Goal: Information Seeking & Learning: Learn about a topic

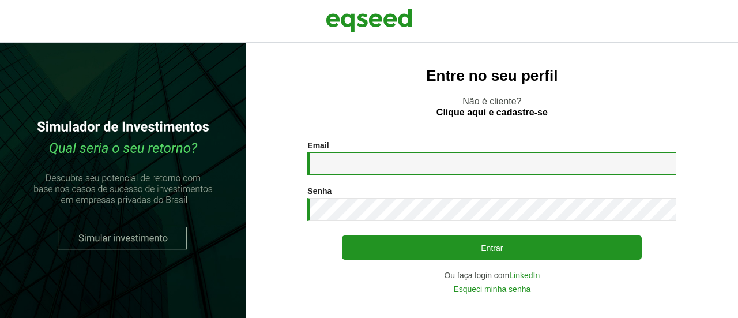
click at [357, 163] on input "Email *" at bounding box center [491, 163] width 369 height 22
type input "**********"
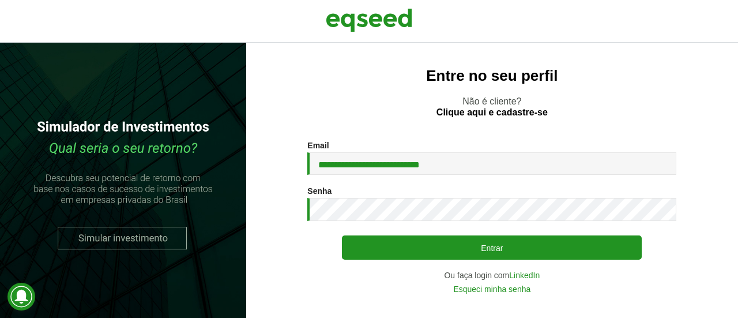
click at [399, 195] on div "Senha * Digite a senha que será usada em conjunto com seu e-mail." at bounding box center [491, 203] width 369 height 35
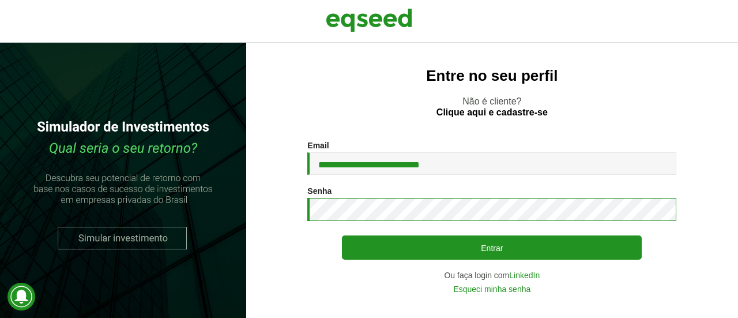
click at [342, 235] on button "Entrar" at bounding box center [492, 247] width 300 height 24
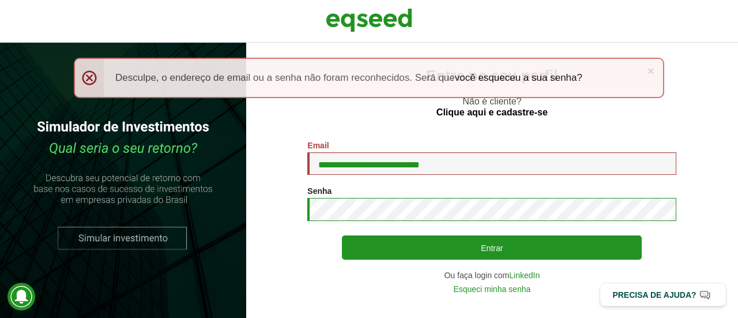
click at [342, 235] on button "Entrar" at bounding box center [492, 247] width 300 height 24
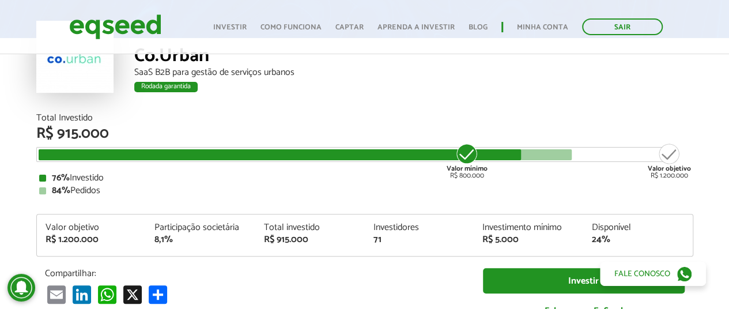
scroll to position [153, 0]
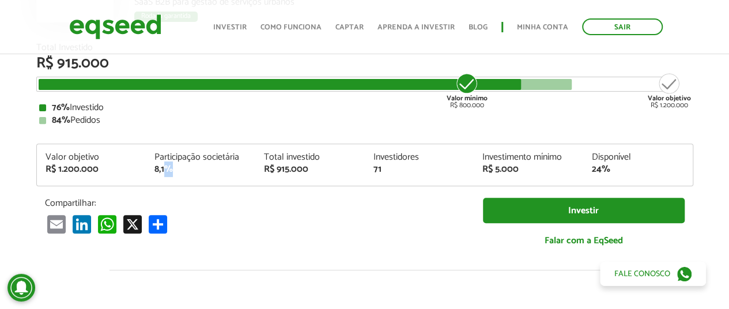
drag, startPoint x: 171, startPoint y: 163, endPoint x: 197, endPoint y: 171, distance: 27.6
click at [197, 171] on div "8,1%" at bounding box center [200, 169] width 92 height 9
click at [198, 171] on div "8,1%" at bounding box center [200, 169] width 92 height 9
drag, startPoint x: 273, startPoint y: 161, endPoint x: 305, endPoint y: 167, distance: 32.2
click at [305, 167] on div "Total investido R$ 915.000" at bounding box center [310, 163] width 110 height 21
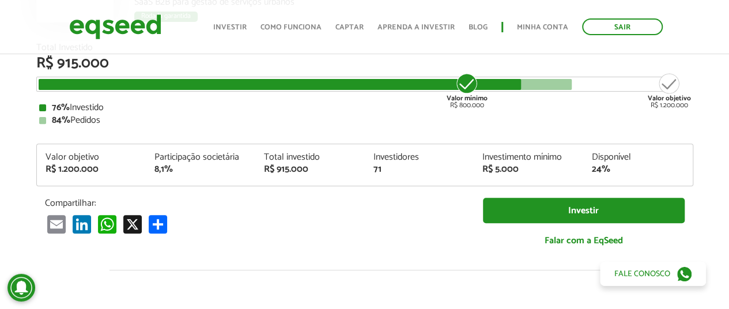
click at [305, 167] on div "R$ 915.000" at bounding box center [310, 169] width 92 height 9
drag, startPoint x: 362, startPoint y: 164, endPoint x: 410, endPoint y: 169, distance: 48.7
click at [408, 169] on div "Valor objetivo R$ 1.200.000 Participação societária 8,1% Total investido R$ 915…" at bounding box center [365, 169] width 656 height 33
click at [410, 169] on div "71" at bounding box center [419, 169] width 92 height 9
drag, startPoint x: 493, startPoint y: 157, endPoint x: 526, endPoint y: 165, distance: 33.1
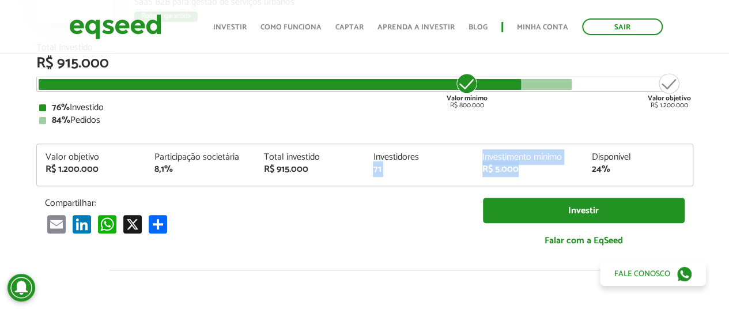
click at [526, 165] on div "Valor objetivo R$ 1.200.000 Participação societária 8,1% Total investido R$ 915…" at bounding box center [365, 169] width 656 height 33
click at [335, 157] on div "Total investido" at bounding box center [310, 157] width 92 height 9
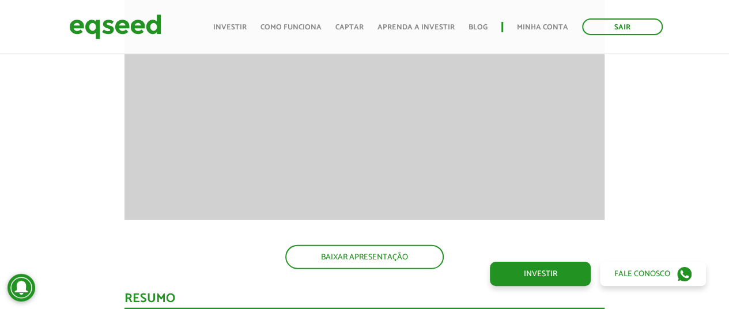
scroll to position [1306, 0]
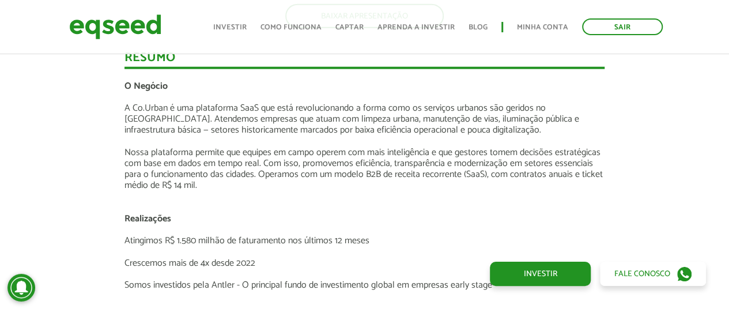
scroll to position [1537, 0]
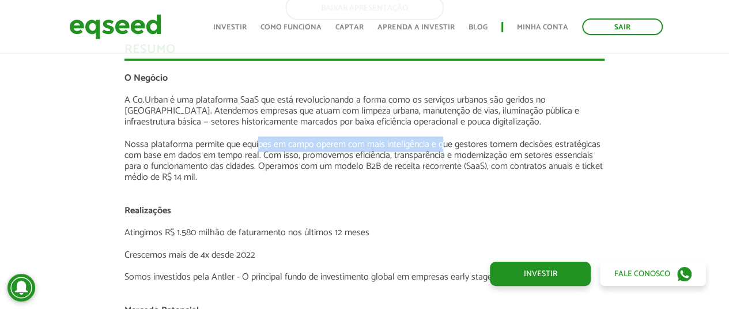
drag, startPoint x: 361, startPoint y: 140, endPoint x: 441, endPoint y: 140, distance: 80.1
click at [441, 140] on p "Nossa plataforma permite que equipes em campo operem com mais inteligência e qu…" at bounding box center [364, 161] width 480 height 44
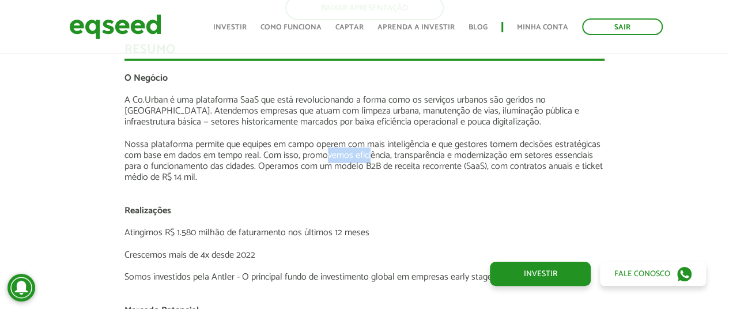
drag, startPoint x: 337, startPoint y: 156, endPoint x: 369, endPoint y: 155, distance: 32.9
click at [369, 155] on p "Nossa plataforma permite que equipes em campo operem com mais inteligência e qu…" at bounding box center [364, 161] width 480 height 44
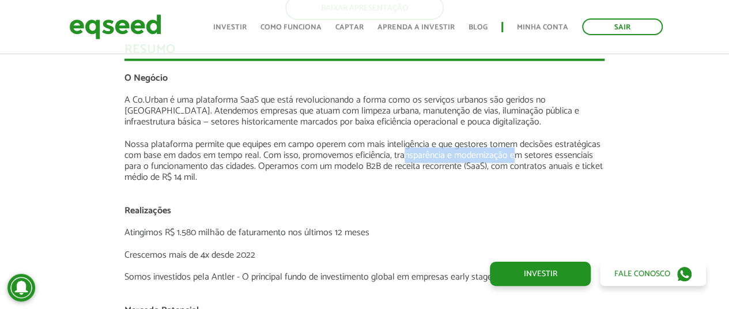
drag, startPoint x: 412, startPoint y: 157, endPoint x: 507, endPoint y: 163, distance: 94.7
click at [515, 161] on p "Nossa plataforma permite que equipes em campo operem com mais inteligência e qu…" at bounding box center [364, 161] width 480 height 44
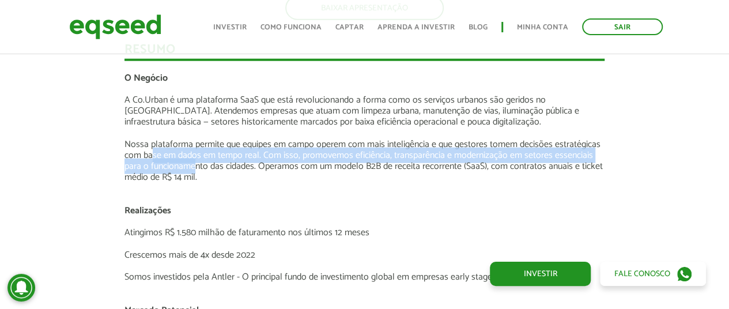
drag, startPoint x: 153, startPoint y: 161, endPoint x: 198, endPoint y: 162, distance: 45.0
click at [198, 162] on p "Nossa plataforma permite que equipes em campo operem com mais inteligência e qu…" at bounding box center [364, 161] width 480 height 44
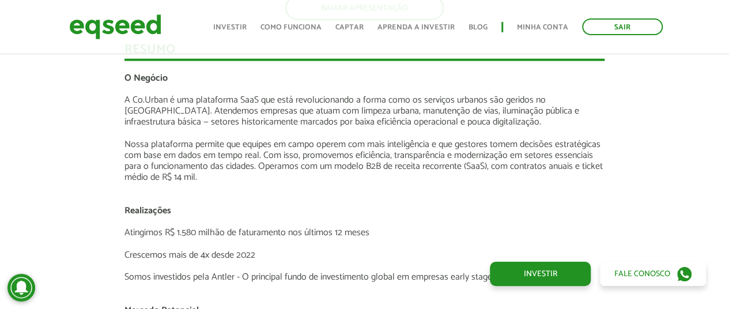
click at [202, 163] on p "Nossa plataforma permite que equipes em campo operem com mais inteligência e qu…" at bounding box center [364, 161] width 480 height 44
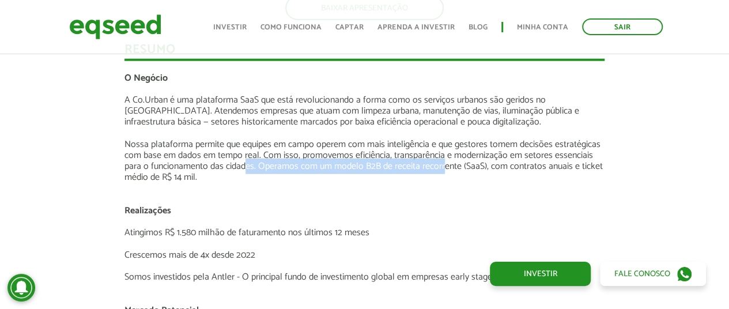
drag, startPoint x: 262, startPoint y: 162, endPoint x: 446, endPoint y: 162, distance: 183.9
click at [446, 162] on p "Nossa plataforma permite que equipes em campo operem com mais inteligência e qu…" at bounding box center [364, 161] width 480 height 44
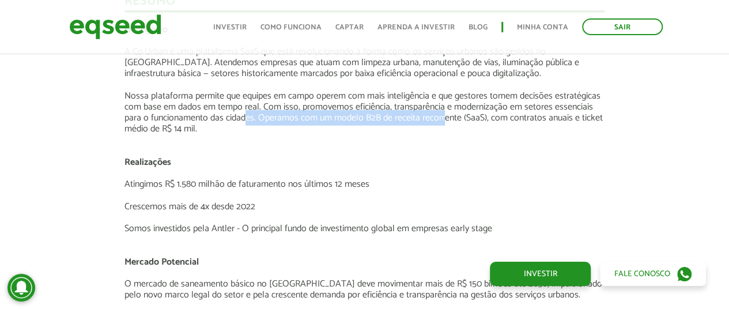
scroll to position [1614, 0]
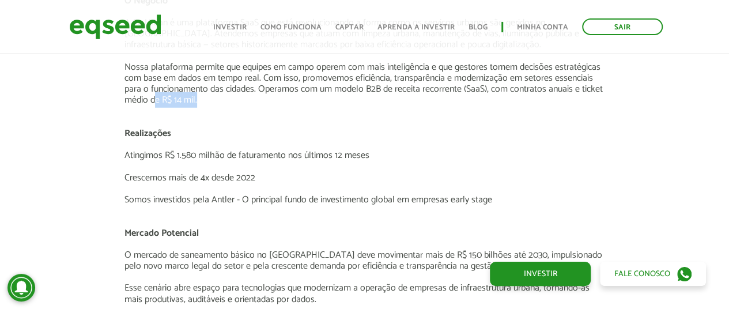
click at [205, 103] on p "Nossa plataforma permite que equipes em campo operem com mais inteligência e qu…" at bounding box center [364, 84] width 480 height 44
drag, startPoint x: 144, startPoint y: 137, endPoint x: 182, endPoint y: 137, distance: 38.0
click at [182, 137] on p "Realizações" at bounding box center [364, 133] width 480 height 11
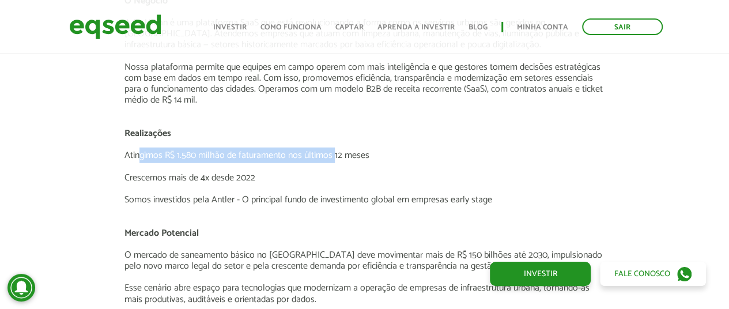
drag, startPoint x: 139, startPoint y: 152, endPoint x: 333, endPoint y: 160, distance: 193.8
click at [333, 160] on p "Atingimos R$ 1.580 milhão de faturamento nos últimos 12 meses" at bounding box center [364, 155] width 480 height 11
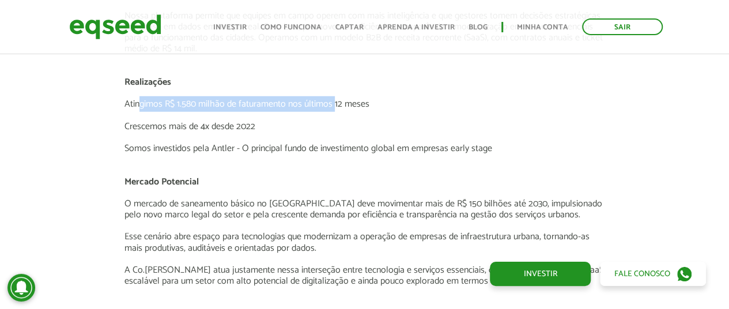
scroll to position [1691, 0]
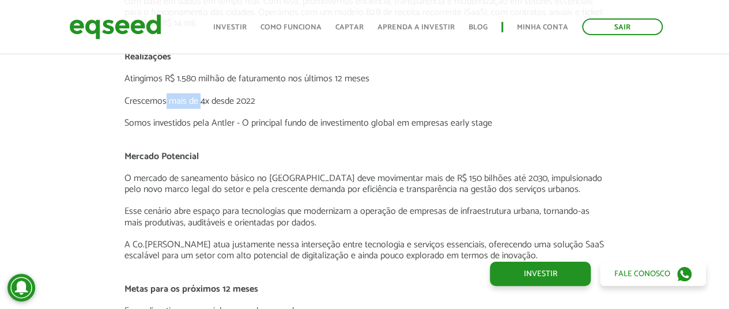
drag, startPoint x: 179, startPoint y: 100, endPoint x: 205, endPoint y: 100, distance: 25.9
click at [205, 100] on p "Crescemos mais de 4x desde 2022" at bounding box center [364, 101] width 480 height 11
click at [238, 129] on p "Somos investidos pela Antler - O principal fundo de investimento global em empr…" at bounding box center [364, 123] width 480 height 11
drag, startPoint x: 453, startPoint y: 123, endPoint x: 495, endPoint y: 122, distance: 41.5
click at [495, 122] on p "Somos investidos pela Antler - O principal fundo de investimento global em empr…" at bounding box center [364, 123] width 480 height 11
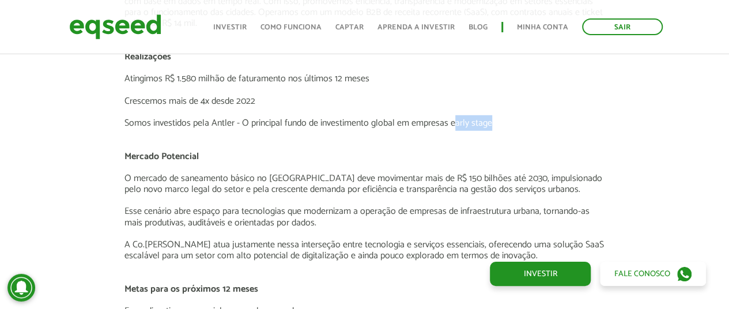
click at [460, 122] on p "Somos investidos pela Antler - O principal fundo de investimento global em empr…" at bounding box center [364, 123] width 480 height 11
drag, startPoint x: 449, startPoint y: 121, endPoint x: 505, endPoint y: 121, distance: 56.5
click at [505, 121] on p "Somos investidos pela Antler - O principal fundo de investimento global em empr…" at bounding box center [364, 123] width 480 height 11
click at [244, 131] on p at bounding box center [364, 134] width 480 height 11
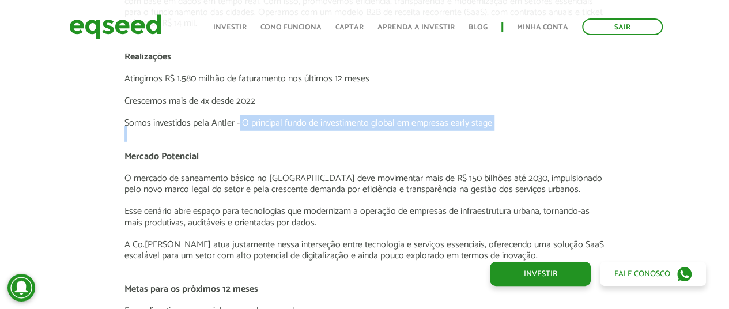
drag, startPoint x: 319, startPoint y: 126, endPoint x: 474, endPoint y: 136, distance: 156.0
click at [474, 135] on div "O Negócio A Co.Urban é uma plataforma SaaS que está revolucionando a forma como…" at bounding box center [364, 273] width 480 height 708
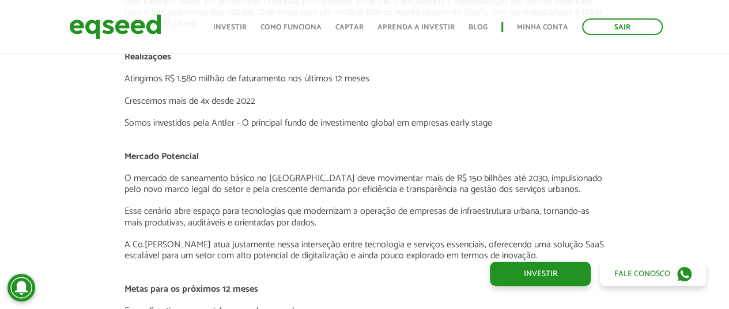
click at [371, 156] on p "Mercado Potencial" at bounding box center [364, 156] width 480 height 11
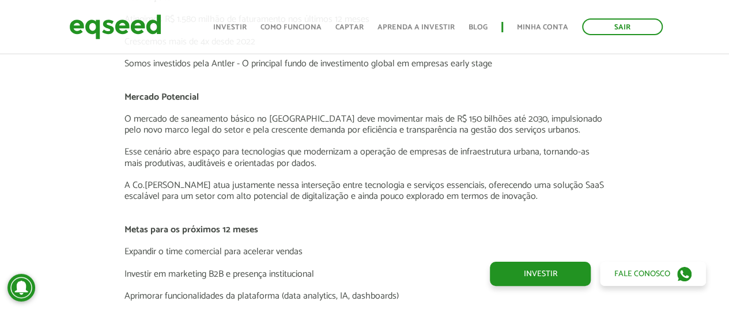
scroll to position [1767, 0]
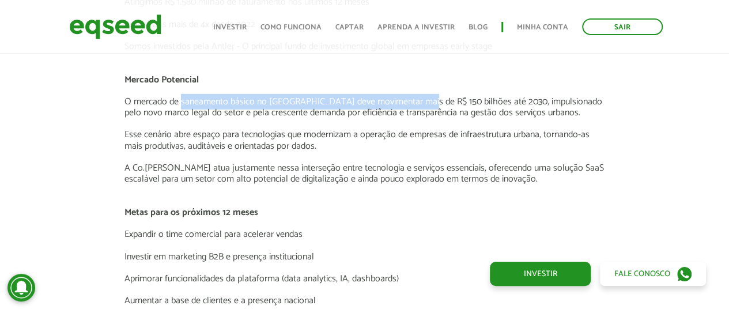
drag, startPoint x: 190, startPoint y: 102, endPoint x: 436, endPoint y: 102, distance: 246.1
click at [436, 102] on p "O mercado de saneamento básico no [GEOGRAPHIC_DATA] deve movimentar mais de R$ …" at bounding box center [364, 107] width 480 height 22
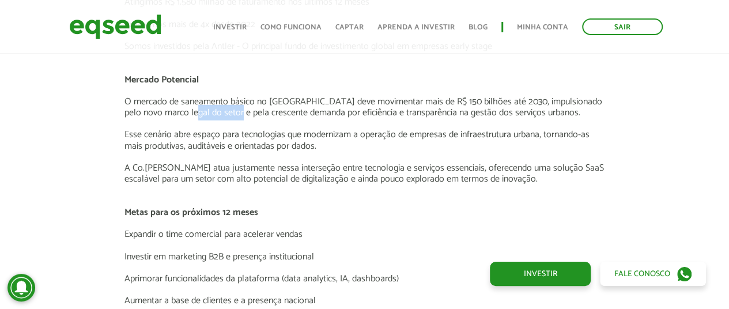
drag, startPoint x: 178, startPoint y: 110, endPoint x: 215, endPoint y: 110, distance: 37.5
click at [215, 110] on p "O mercado de saneamento básico no [GEOGRAPHIC_DATA] deve movimentar mais de R$ …" at bounding box center [364, 107] width 480 height 22
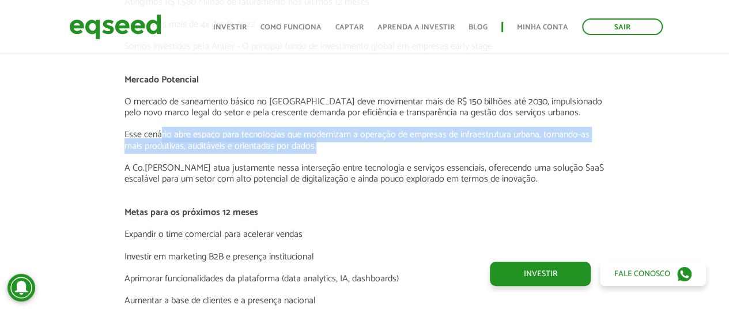
drag, startPoint x: 163, startPoint y: 129, endPoint x: 318, endPoint y: 148, distance: 156.9
click at [318, 148] on p "Esse cenário abre espaço para tecnologias que modernizam a operação de empresas…" at bounding box center [364, 140] width 480 height 22
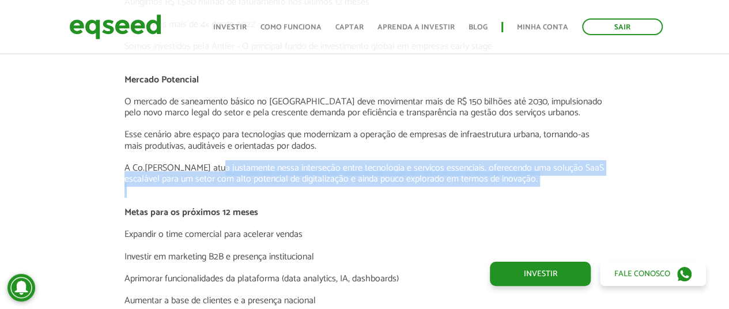
drag, startPoint x: 351, startPoint y: 175, endPoint x: 477, endPoint y: 191, distance: 127.3
click at [473, 191] on div "O Negócio A Co.Urban é uma plataforma SaaS que está revolucionando a forma como…" at bounding box center [364, 196] width 480 height 708
click at [266, 173] on p "A Co.[PERSON_NAME] atua justamente nessa interseção entre tecnologia e serviços…" at bounding box center [364, 174] width 480 height 22
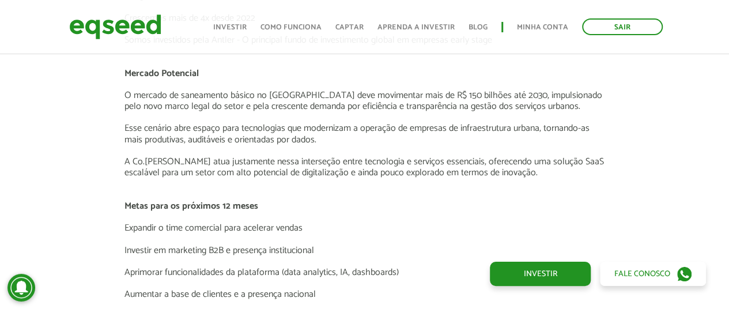
scroll to position [1844, 0]
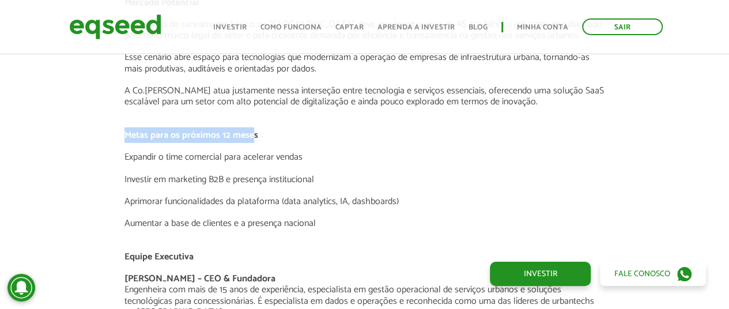
drag, startPoint x: 124, startPoint y: 129, endPoint x: 254, endPoint y: 131, distance: 129.1
click at [254, 131] on strong "Metas para os próximos 12 meses" at bounding box center [191, 135] width 134 height 16
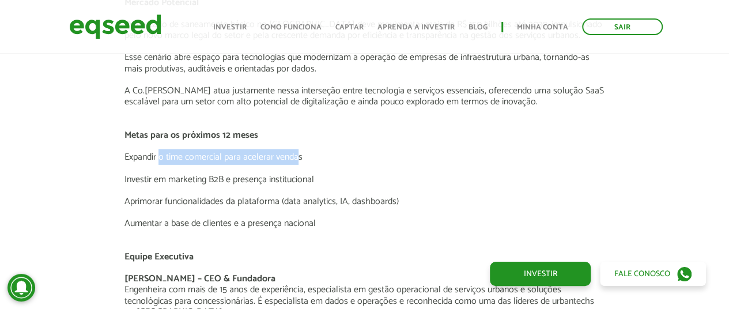
drag, startPoint x: 159, startPoint y: 159, endPoint x: 297, endPoint y: 159, distance: 138.3
click at [297, 159] on p "Expandir o time comercial para acelerar vendas" at bounding box center [364, 157] width 480 height 11
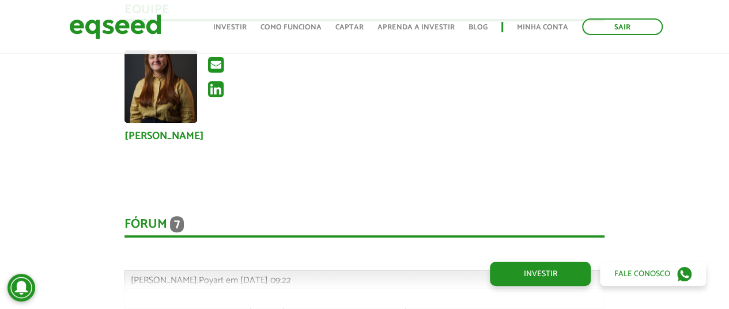
scroll to position [2689, 0]
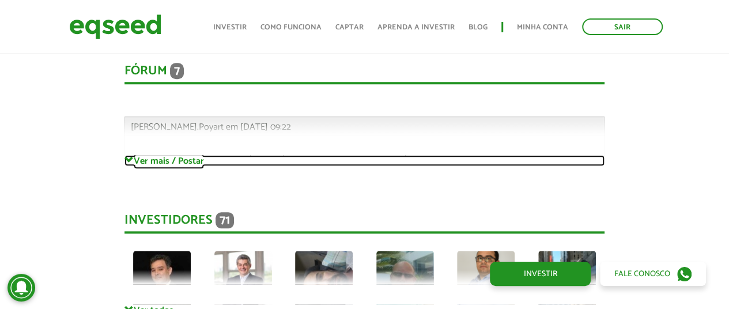
click at [133, 161] on span at bounding box center [128, 160] width 9 height 9
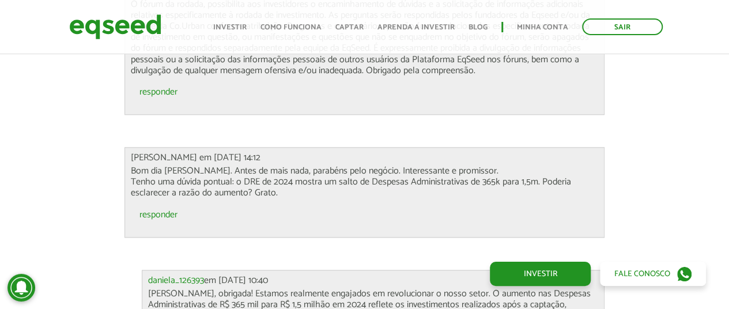
scroll to position [2997, 0]
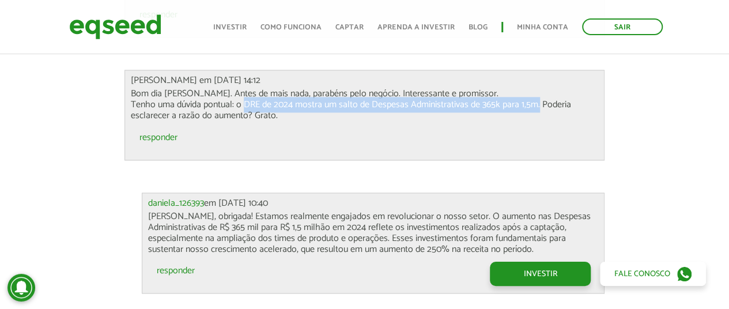
drag, startPoint x: 241, startPoint y: 104, endPoint x: 504, endPoint y: 110, distance: 263.5
click at [533, 105] on p "Bom dia [PERSON_NAME]. Antes de mais nada, parabéns pelo negócio. Interessante …" at bounding box center [364, 104] width 467 height 33
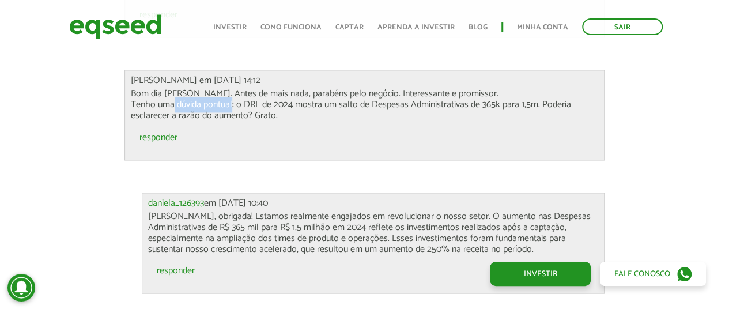
drag, startPoint x: 166, startPoint y: 110, endPoint x: 229, endPoint y: 110, distance: 63.4
click at [229, 110] on p "Bom dia [PERSON_NAME]. Antes de mais nada, parabéns pelo negócio. Interessante …" at bounding box center [364, 104] width 467 height 33
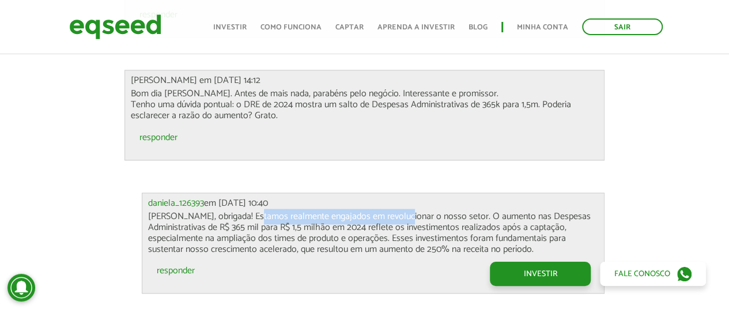
drag, startPoint x: 255, startPoint y: 217, endPoint x: 414, endPoint y: 214, distance: 158.5
click at [412, 214] on p "[PERSON_NAME], obrigada! Estamos realmente engajados em revolucionar o nosso se…" at bounding box center [373, 233] width 450 height 44
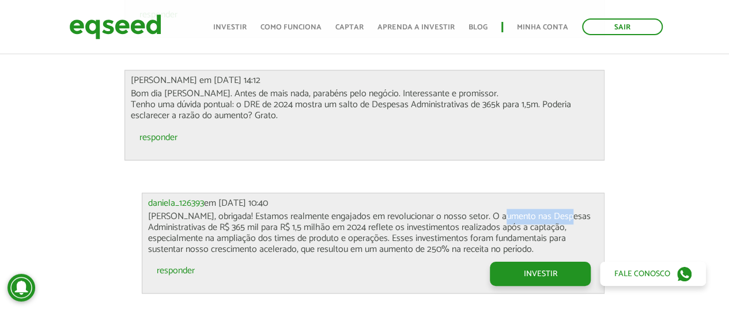
click at [558, 216] on p "[PERSON_NAME], obrigada! Estamos realmente engajados em revolucionar o nosso se…" at bounding box center [373, 233] width 450 height 44
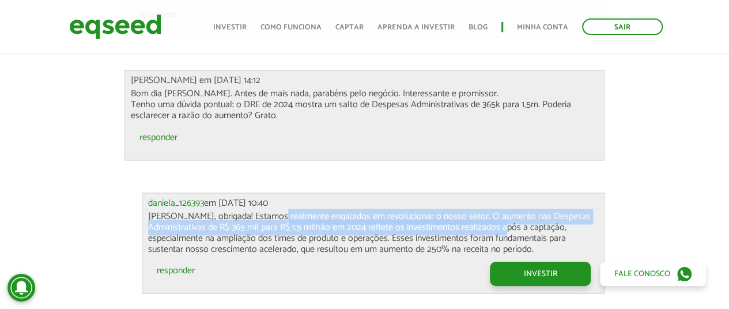
drag, startPoint x: 316, startPoint y: 221, endPoint x: 511, endPoint y: 229, distance: 195.0
click at [511, 229] on p "[PERSON_NAME], obrigada! Estamos realmente engajados em revolucionar o nosso se…" at bounding box center [373, 233] width 450 height 44
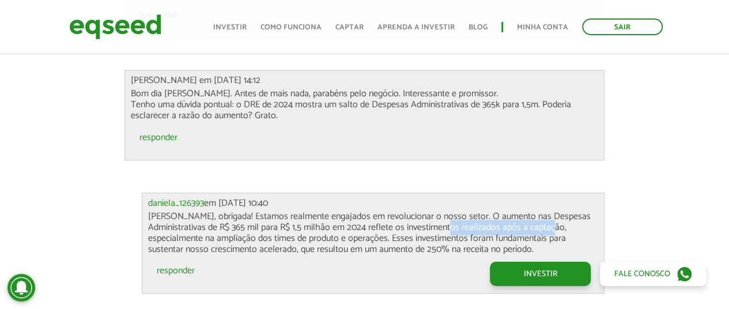
drag, startPoint x: 454, startPoint y: 225, endPoint x: 556, endPoint y: 231, distance: 102.2
click at [556, 231] on p "[PERSON_NAME], obrigada! Estamos realmente engajados em revolucionar o nosso se…" at bounding box center [373, 233] width 450 height 44
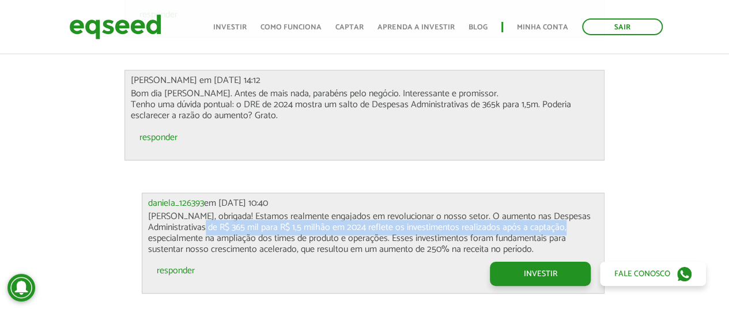
drag, startPoint x: 146, startPoint y: 233, endPoint x: 212, endPoint y: 233, distance: 65.7
click at [211, 233] on div "daniela_126393 em [DATE] 10:40 [PERSON_NAME], obrigada! Estamos realmente engaj…" at bounding box center [373, 243] width 463 height 101
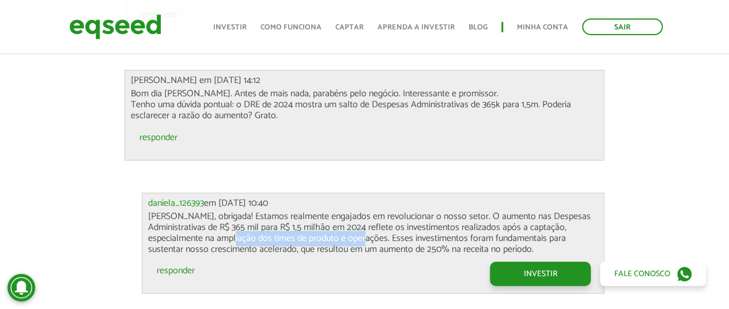
drag, startPoint x: 238, startPoint y: 242, endPoint x: 372, endPoint y: 240, distance: 133.7
click at [371, 240] on p "[PERSON_NAME], obrigada! Estamos realmente engajados em revolucionar o nosso se…" at bounding box center [373, 233] width 450 height 44
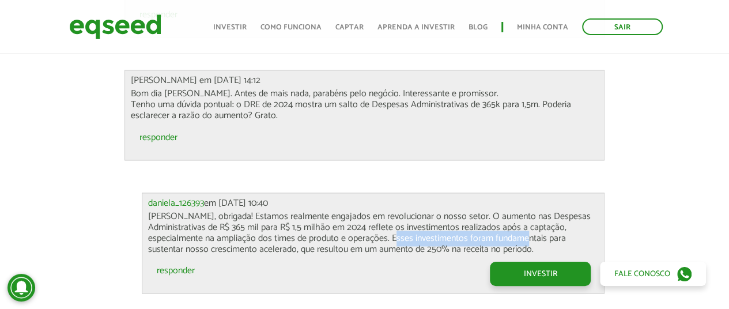
drag, startPoint x: 411, startPoint y: 240, endPoint x: 534, endPoint y: 240, distance: 122.8
click at [534, 240] on p "[PERSON_NAME], obrigada! Estamos realmente engajados em revolucionar o nosso se…" at bounding box center [373, 233] width 450 height 44
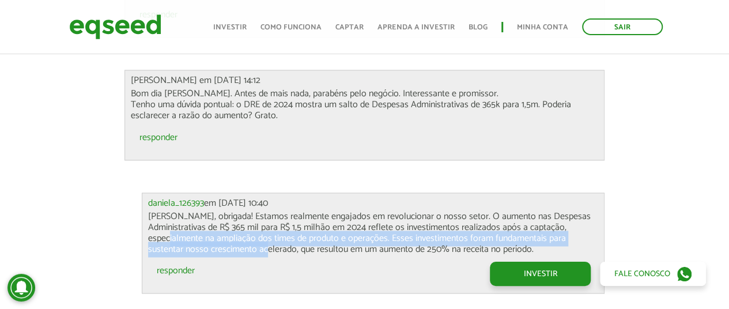
drag, startPoint x: 183, startPoint y: 243, endPoint x: 271, endPoint y: 248, distance: 88.3
click at [271, 248] on p "[PERSON_NAME], obrigada! Estamos realmente engajados em revolucionar o nosso se…" at bounding box center [373, 233] width 450 height 44
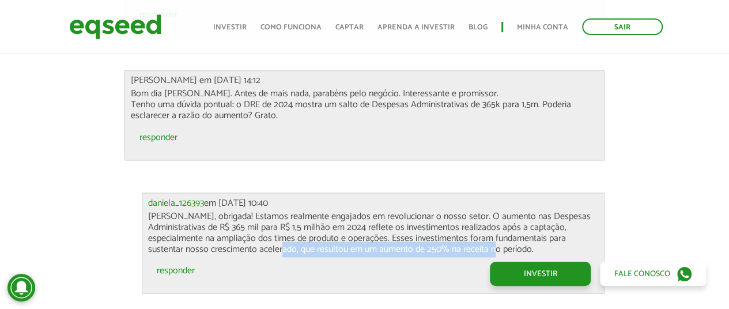
drag, startPoint x: 288, startPoint y: 251, endPoint x: 500, endPoint y: 248, distance: 212.1
click at [500, 248] on p "[PERSON_NAME], obrigada! Estamos realmente engajados em revolucionar o nosso se…" at bounding box center [373, 233] width 450 height 44
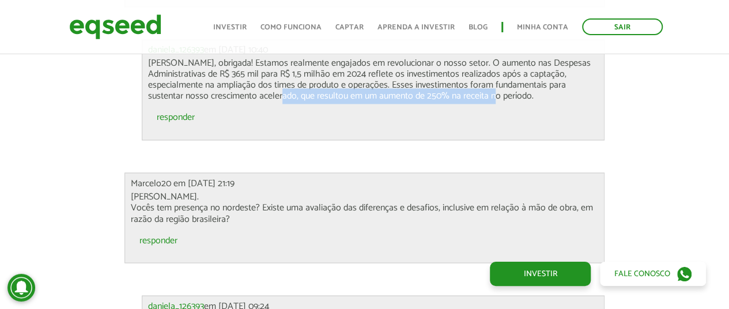
scroll to position [3150, 0]
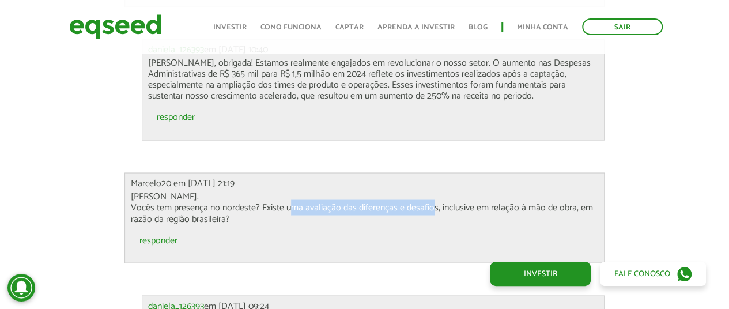
drag, startPoint x: 290, startPoint y: 207, endPoint x: 402, endPoint y: 212, distance: 111.9
click at [432, 212] on p "[PERSON_NAME]. Vocês tem presença no nordeste? Existe uma avaliação das diferen…" at bounding box center [364, 207] width 467 height 33
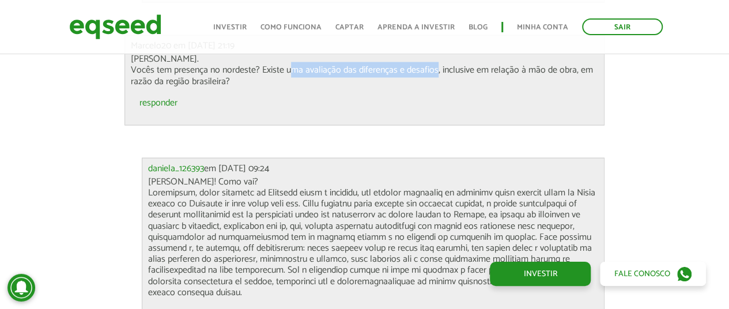
scroll to position [3304, 0]
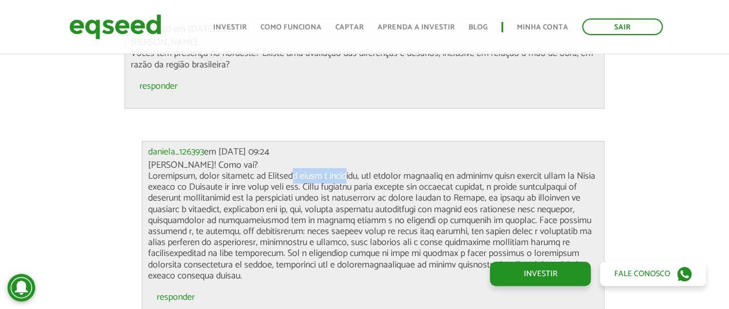
drag, startPoint x: 297, startPoint y: 175, endPoint x: 376, endPoint y: 175, distance: 78.4
click at [353, 175] on p "[PERSON_NAME]! Como vai?" at bounding box center [373, 221] width 450 height 122
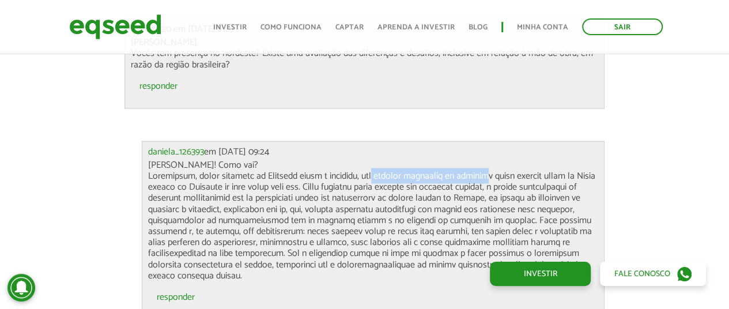
drag, startPoint x: 474, startPoint y: 175, endPoint x: 505, endPoint y: 175, distance: 31.1
click at [505, 175] on p "[PERSON_NAME]! Como vai?" at bounding box center [373, 221] width 450 height 122
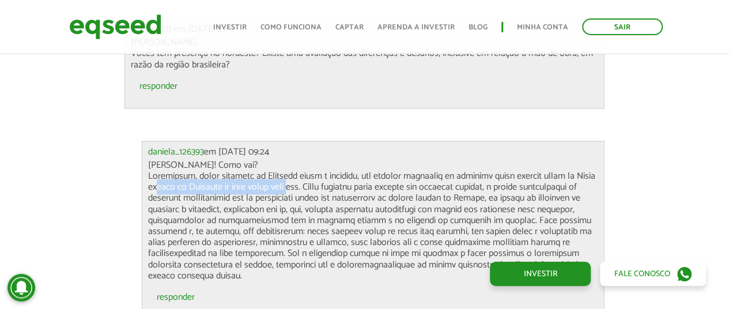
drag, startPoint x: 193, startPoint y: 184, endPoint x: 349, endPoint y: 184, distance: 156.2
click at [331, 184] on p "[PERSON_NAME]! Como vai?" at bounding box center [373, 221] width 450 height 122
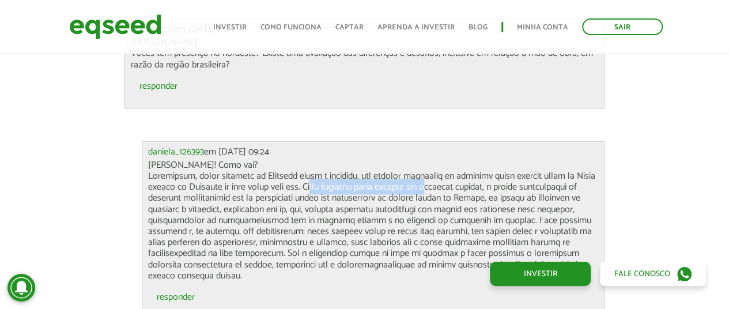
drag, startPoint x: 388, startPoint y: 182, endPoint x: 489, endPoint y: 187, distance: 100.4
click at [490, 185] on p "[PERSON_NAME]! Como vai?" at bounding box center [373, 221] width 450 height 122
click at [452, 197] on p "[PERSON_NAME]! Como vai?" at bounding box center [373, 221] width 450 height 122
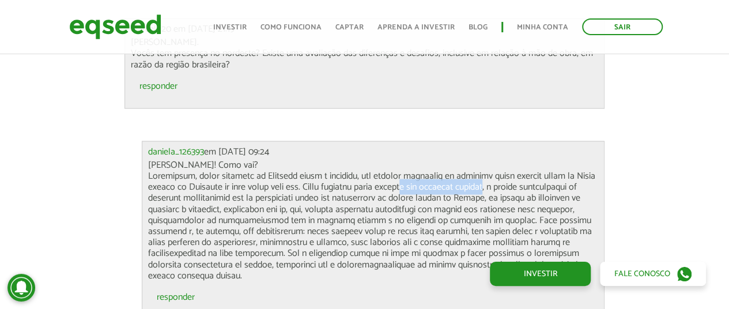
drag, startPoint x: 461, startPoint y: 185, endPoint x: 549, endPoint y: 185, distance: 88.2
click at [549, 185] on p "[PERSON_NAME]! Como vai?" at bounding box center [373, 221] width 450 height 122
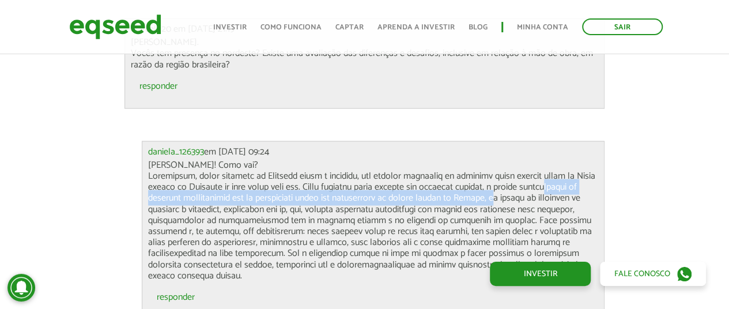
drag, startPoint x: 186, startPoint y: 194, endPoint x: 560, endPoint y: 200, distance: 374.7
click at [560, 200] on p "[PERSON_NAME]! Como vai?" at bounding box center [373, 221] width 450 height 122
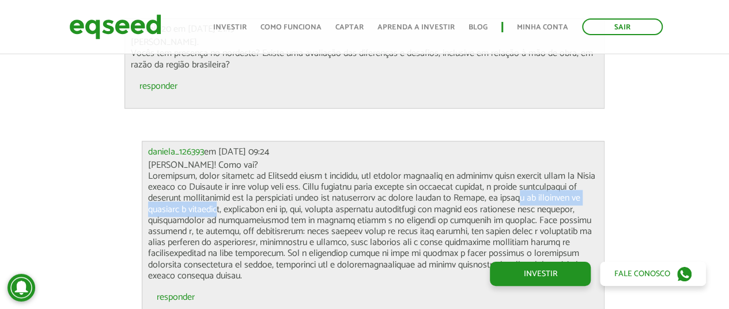
drag, startPoint x: 167, startPoint y: 211, endPoint x: 314, endPoint y: 216, distance: 147.1
click at [308, 212] on p "[PERSON_NAME]! Como vai?" at bounding box center [373, 221] width 450 height 122
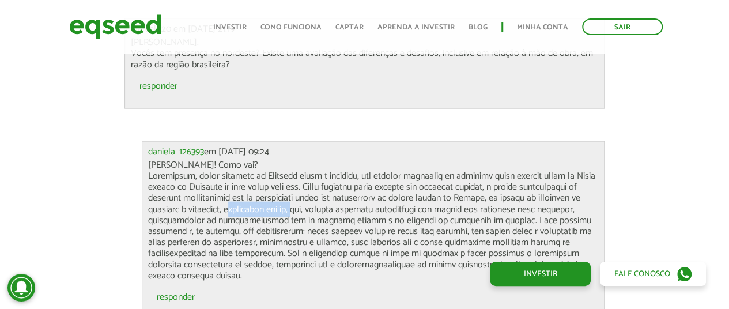
drag, startPoint x: 338, startPoint y: 212, endPoint x: 394, endPoint y: 212, distance: 56.5
click at [394, 212] on p "[PERSON_NAME]! Como vai?" at bounding box center [373, 221] width 450 height 122
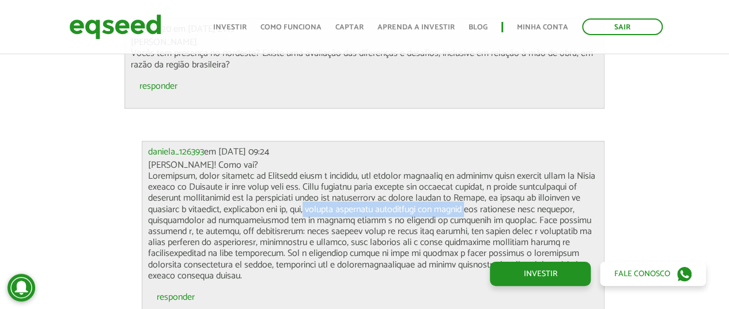
drag, startPoint x: 413, startPoint y: 211, endPoint x: 575, endPoint y: 210, distance: 162.0
click at [575, 210] on p "[PERSON_NAME]! Como vai?" at bounding box center [373, 221] width 450 height 122
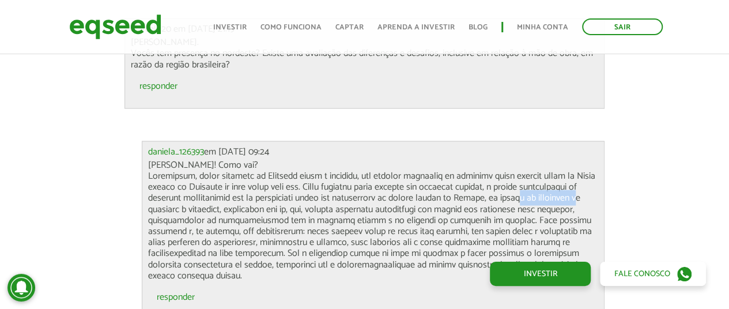
drag, startPoint x: 168, startPoint y: 215, endPoint x: 226, endPoint y: 215, distance: 58.2
click at [225, 215] on p "[PERSON_NAME]! Como vai?" at bounding box center [373, 221] width 450 height 122
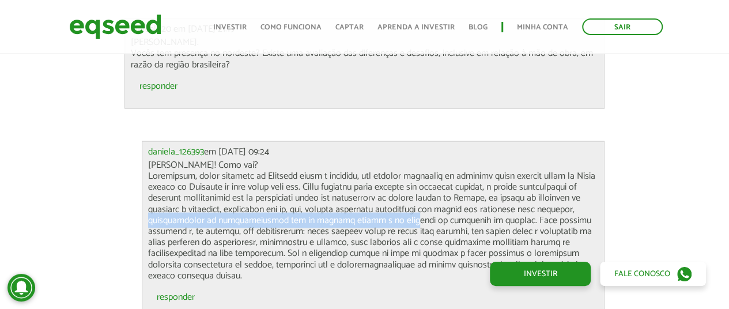
drag, startPoint x: 258, startPoint y: 217, endPoint x: 491, endPoint y: 222, distance: 232.9
click at [501, 217] on p "[PERSON_NAME]! Como vai?" at bounding box center [373, 221] width 450 height 122
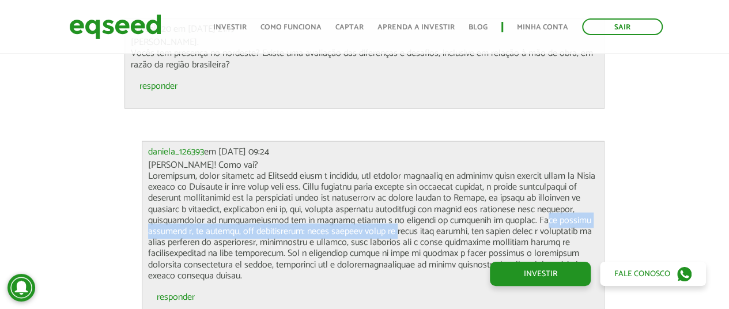
drag, startPoint x: 198, startPoint y: 228, endPoint x: 514, endPoint y: 228, distance: 315.3
click at [499, 228] on p "[PERSON_NAME]! Como vai?" at bounding box center [373, 221] width 450 height 122
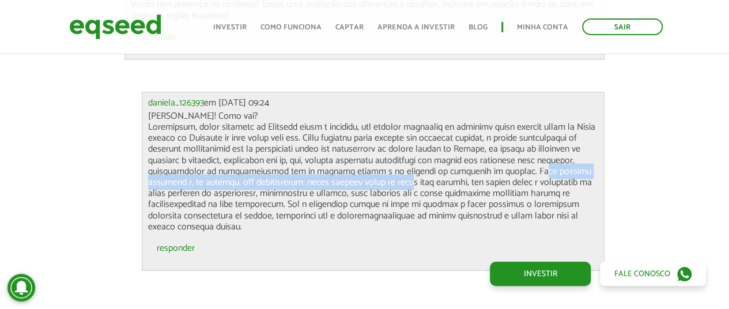
scroll to position [3381, 0]
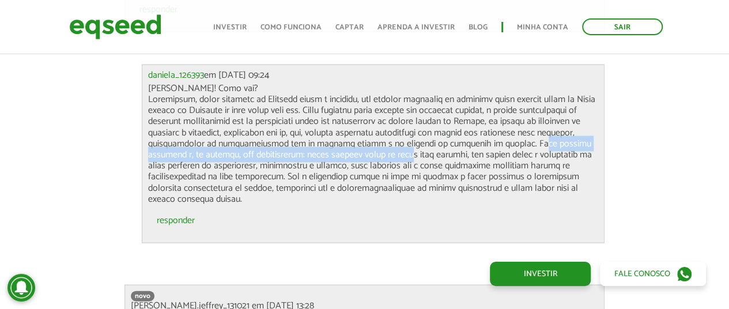
click at [408, 155] on p "[PERSON_NAME]! Como vai?" at bounding box center [373, 144] width 450 height 122
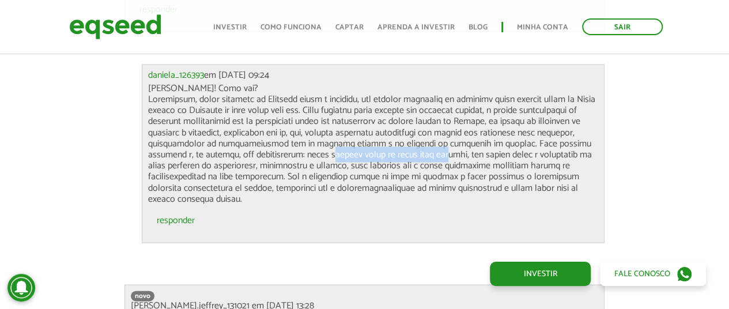
drag, startPoint x: 431, startPoint y: 153, endPoint x: 541, endPoint y: 153, distance: 109.5
click at [541, 153] on p "[PERSON_NAME]! Como vai?" at bounding box center [373, 144] width 450 height 122
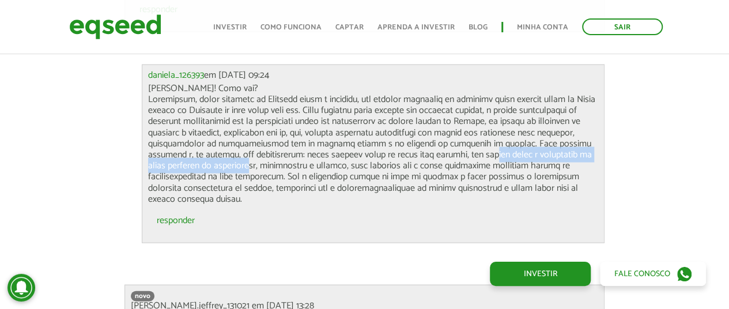
drag, startPoint x: 158, startPoint y: 161, endPoint x: 368, endPoint y: 168, distance: 209.9
click at [367, 168] on p "[PERSON_NAME]! Como vai?" at bounding box center [373, 144] width 450 height 122
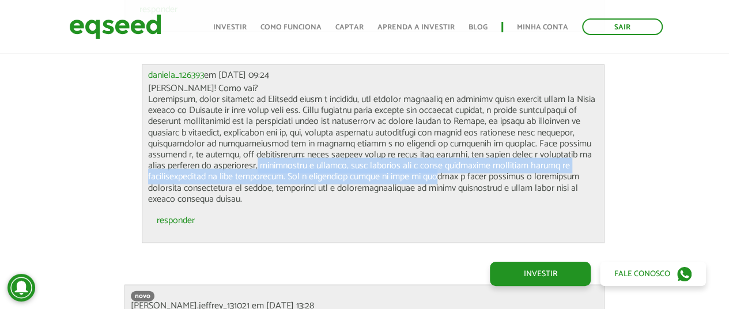
drag, startPoint x: 382, startPoint y: 169, endPoint x: 545, endPoint y: 173, distance: 162.6
click at [548, 173] on p "[PERSON_NAME]! Como vai?" at bounding box center [373, 144] width 450 height 122
click at [385, 178] on p "[PERSON_NAME]! Como vai?" at bounding box center [373, 144] width 450 height 122
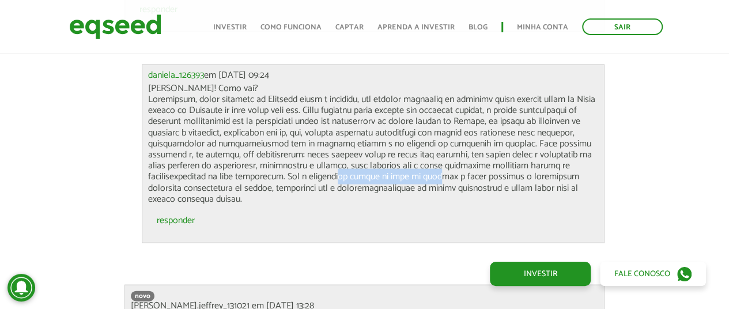
drag, startPoint x: 473, startPoint y: 178, endPoint x: 554, endPoint y: 180, distance: 81.9
click at [554, 180] on p "[PERSON_NAME]! Como vai?" at bounding box center [373, 144] width 450 height 122
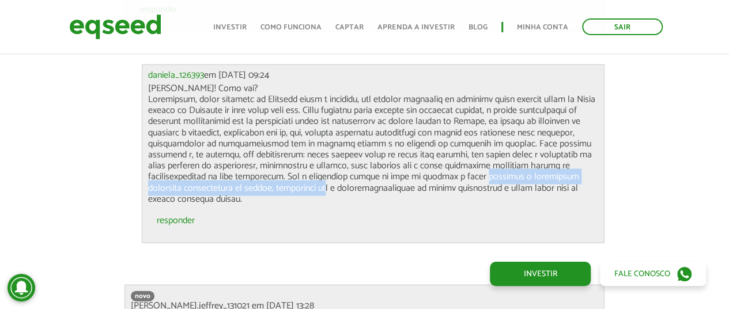
drag, startPoint x: 170, startPoint y: 184, endPoint x: 441, endPoint y: 187, distance: 270.9
click at [439, 184] on p "[PERSON_NAME]! Como vai?" at bounding box center [373, 144] width 450 height 122
click at [409, 187] on p "[PERSON_NAME]! Como vai?" at bounding box center [373, 144] width 450 height 122
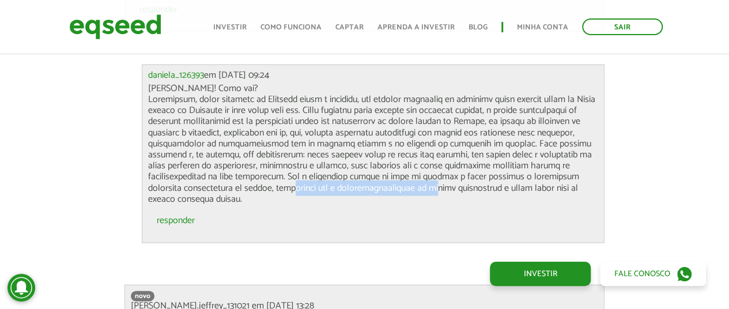
drag, startPoint x: 386, startPoint y: 187, endPoint x: 431, endPoint y: 180, distance: 45.6
click at [527, 187] on p "[PERSON_NAME]! Como vai?" at bounding box center [373, 144] width 450 height 122
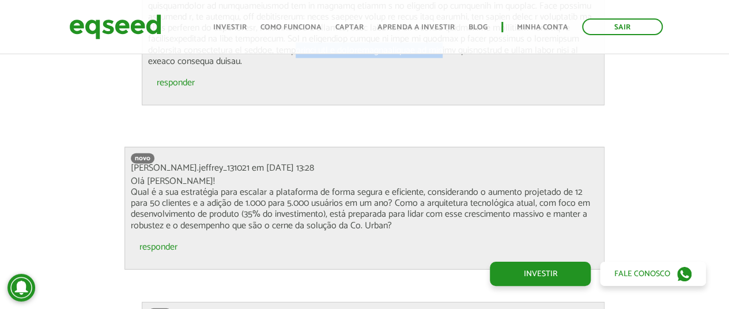
scroll to position [3535, 0]
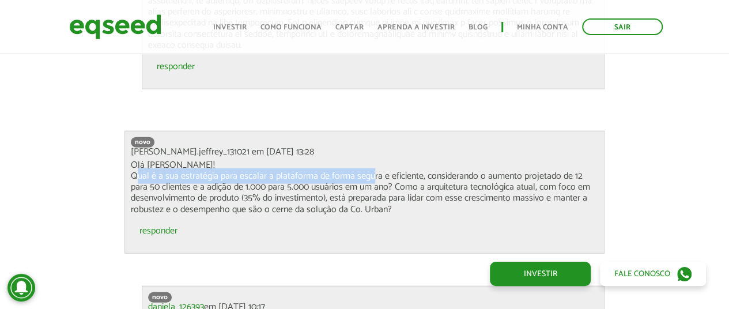
drag, startPoint x: 131, startPoint y: 173, endPoint x: 373, endPoint y: 179, distance: 241.6
click at [370, 173] on p "Olá [PERSON_NAME]! Qual é a sua estratégia para escalar a plataforma de forma s…" at bounding box center [364, 187] width 467 height 55
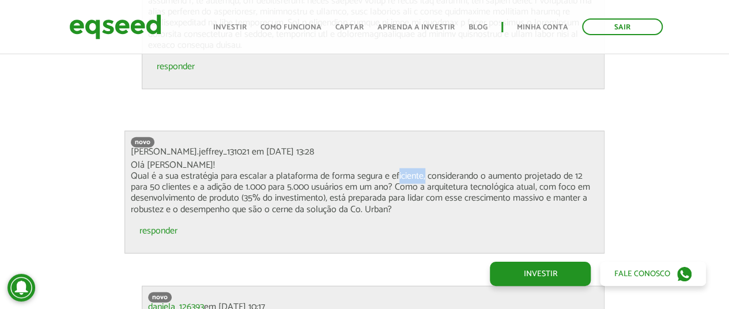
click at [421, 175] on p "Olá [PERSON_NAME]! Qual é a sua estratégia para escalar a plataforma de forma s…" at bounding box center [364, 187] width 467 height 55
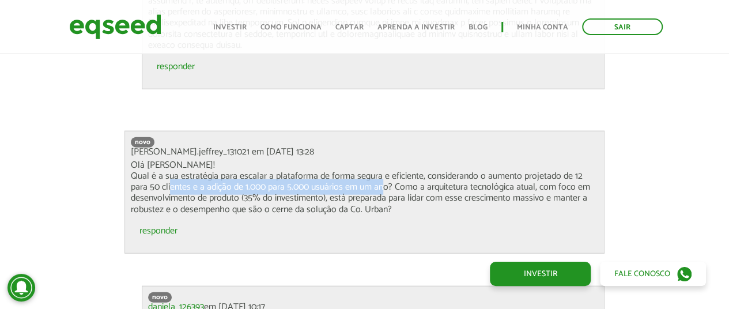
drag, startPoint x: 173, startPoint y: 183, endPoint x: 380, endPoint y: 183, distance: 206.9
click at [380, 183] on p "Olá [PERSON_NAME]! Qual é a sua estratégia para escalar a plataforma de forma s…" at bounding box center [364, 187] width 467 height 55
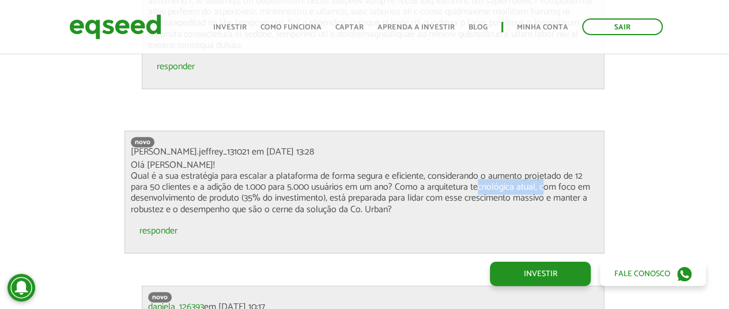
drag, startPoint x: 520, startPoint y: 188, endPoint x: 539, endPoint y: 188, distance: 19.0
click at [539, 188] on p "Olá [PERSON_NAME]! Qual é a sua estratégia para escalar a plataforma de forma s…" at bounding box center [364, 187] width 467 height 55
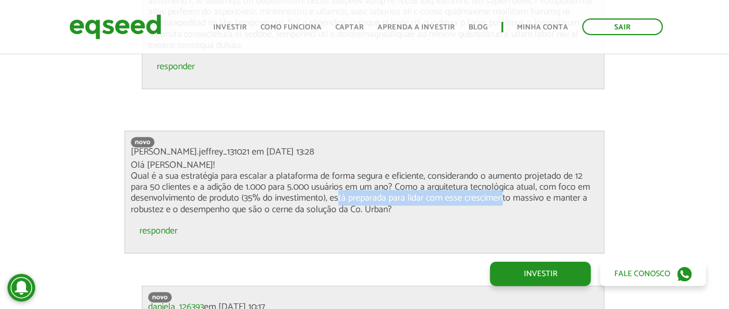
drag, startPoint x: 386, startPoint y: 194, endPoint x: 492, endPoint y: 192, distance: 106.1
click at [499, 194] on p "Olá [PERSON_NAME]! Qual é a sua estratégia para escalar a plataforma de forma s…" at bounding box center [364, 187] width 467 height 55
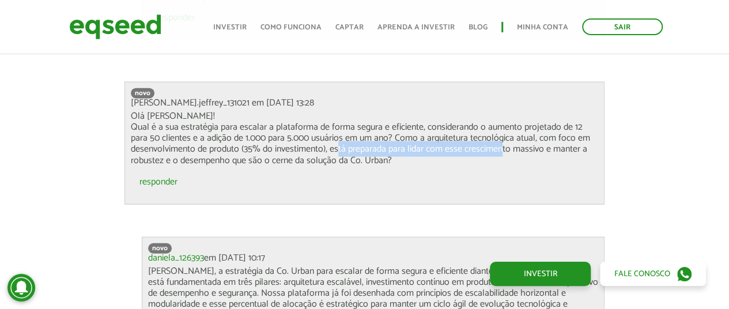
scroll to position [3612, 0]
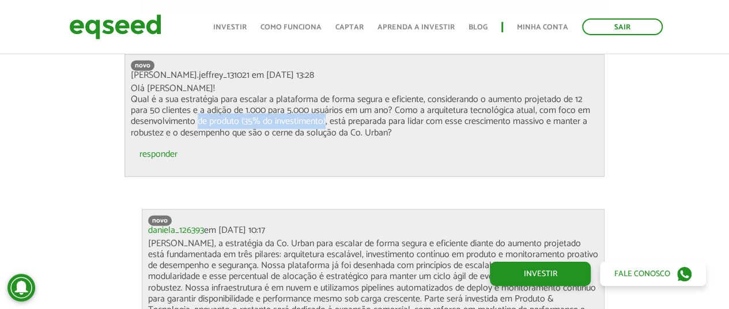
drag, startPoint x: 214, startPoint y: 124, endPoint x: 308, endPoint y: 126, distance: 93.4
click at [325, 124] on p "Olá [PERSON_NAME]! Qual é a sua estratégia para escalar a plataforma de forma s…" at bounding box center [364, 110] width 467 height 55
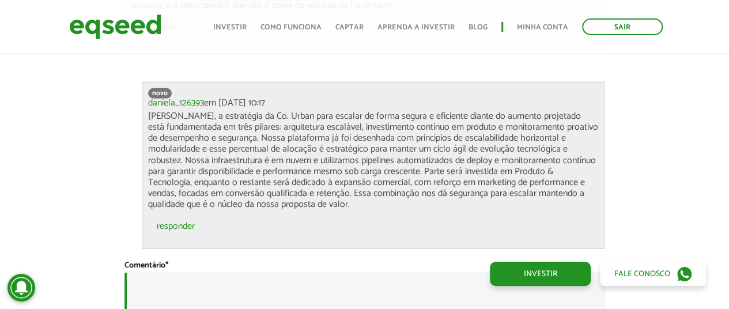
scroll to position [3765, 0]
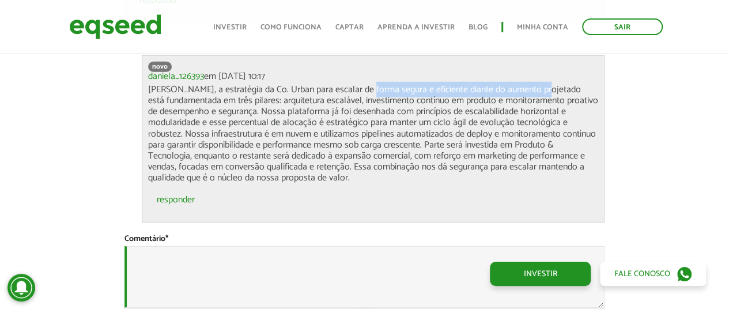
drag, startPoint x: 360, startPoint y: 85, endPoint x: 533, endPoint y: 85, distance: 172.9
click at [533, 85] on p "[PERSON_NAME], a estratégia da Co. Urban para escalar de forma segura e eficien…" at bounding box center [373, 134] width 450 height 100
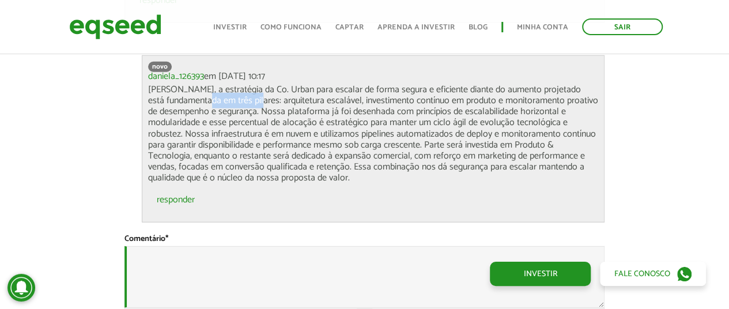
drag, startPoint x: 241, startPoint y: 99, endPoint x: 252, endPoint y: 99, distance: 11.5
click at [246, 99] on p "[PERSON_NAME], a estratégia da Co. Urban para escalar de forma segura e eficien…" at bounding box center [373, 134] width 450 height 100
drag, startPoint x: 286, startPoint y: 99, endPoint x: 345, endPoint y: 99, distance: 58.2
click at [345, 99] on p "[PERSON_NAME], a estratégia da Co. Urban para escalar de forma segura e eficien…" at bounding box center [373, 134] width 450 height 100
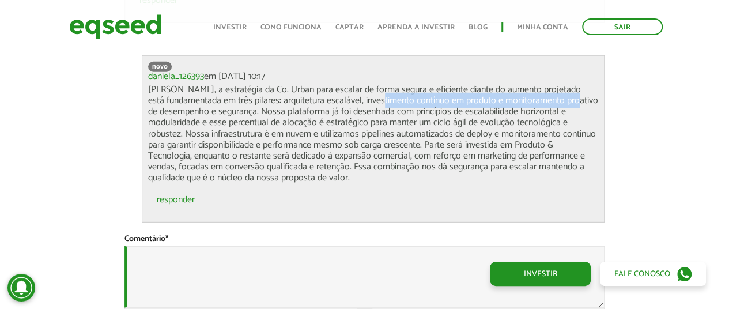
drag, startPoint x: 408, startPoint y: 99, endPoint x: 549, endPoint y: 106, distance: 141.4
click at [565, 99] on p "[PERSON_NAME], a estratégia da Co. Urban para escalar de forma segura e eficien…" at bounding box center [373, 134] width 450 height 100
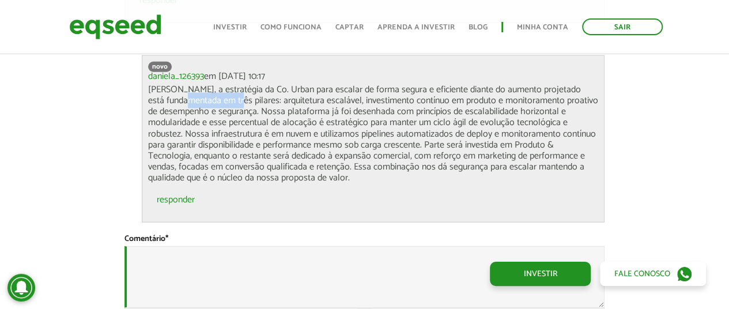
drag, startPoint x: 173, startPoint y: 105, endPoint x: 226, endPoint y: 105, distance: 53.0
click at [226, 105] on p "[PERSON_NAME], a estratégia da Co. Urban para escalar de forma segura e eficien…" at bounding box center [373, 134] width 450 height 100
drag, startPoint x: 232, startPoint y: 110, endPoint x: 238, endPoint y: 110, distance: 6.3
click at [237, 110] on p "[PERSON_NAME], a estratégia da Co. Urban para escalar de forma segura e eficien…" at bounding box center [373, 134] width 450 height 100
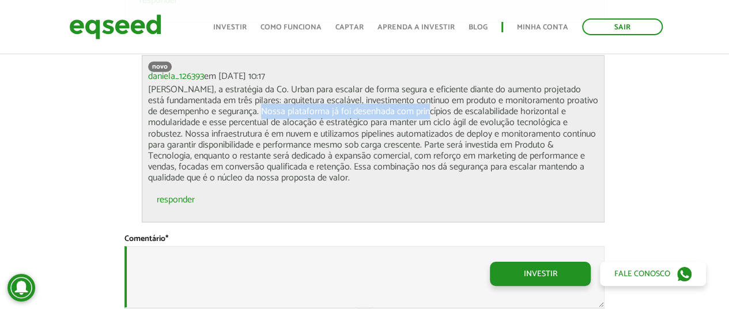
drag
click at [419, 110] on p "[PERSON_NAME], a estratégia da Co. Urban para escalar de forma segura e eficien…" at bounding box center [373, 134] width 450 height 100
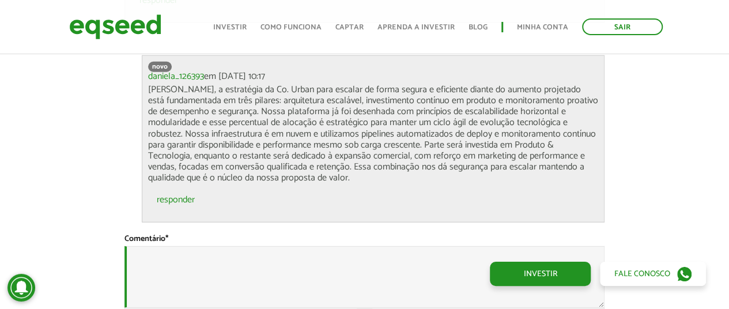
click at [352, 127] on p "[PERSON_NAME], a estratégia da Co. Urban para escalar de forma segura e eficien…" at bounding box center [373, 134] width 450 height 100
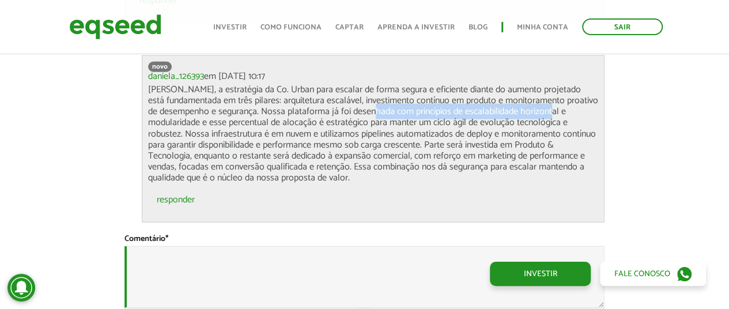
click at [541, 114] on p "[PERSON_NAME], a estratégia da Co. Urban para escalar de forma segura e eficien…" at bounding box center [373, 134] width 450 height 100
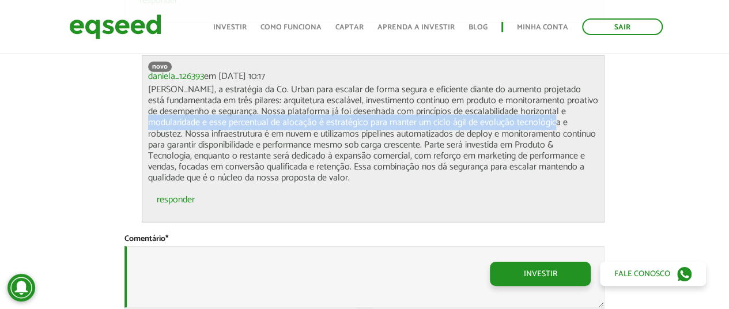
drag, startPoint x: 146, startPoint y: 118, endPoint x: 558, endPoint y: 123, distance: 411.6
click at [558, 123] on div "novo daniela_126393 em [DATE] 10:17 responder" at bounding box center [373, 138] width 463 height 167
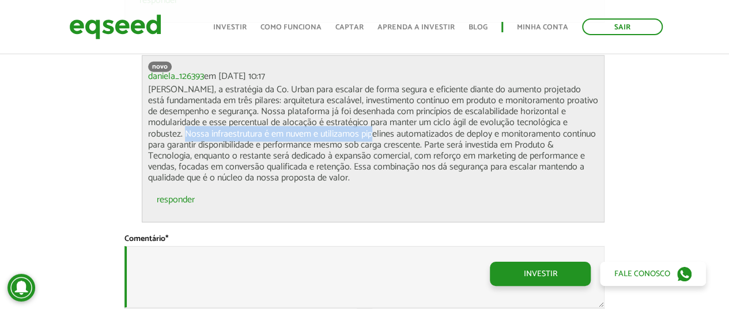
drag, startPoint x: 213, startPoint y: 131, endPoint x: 375, endPoint y: 131, distance: 162.0
click at [375, 131] on p "[PERSON_NAME], a estratégia da Co. Urban para escalar de forma segura e eficien…" at bounding box center [373, 134] width 450 height 100
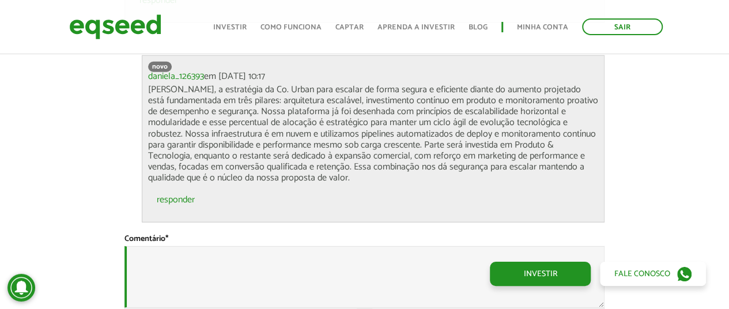
click at [303, 140] on p "[PERSON_NAME], a estratégia da Co. Urban para escalar de forma segura e eficien…" at bounding box center [373, 134] width 450 height 100
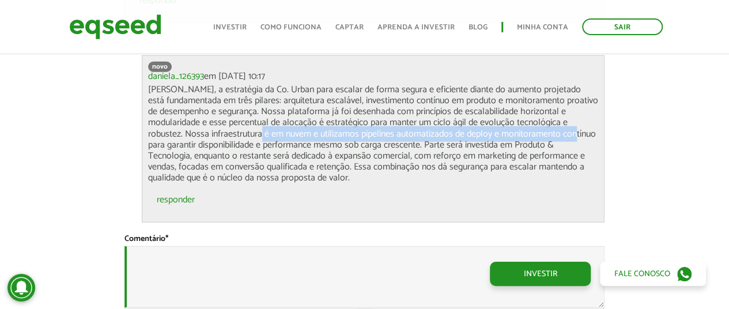
drag, startPoint x: 276, startPoint y: 131, endPoint x: 575, endPoint y: 131, distance: 299.7
click at [575, 131] on p "[PERSON_NAME], a estratégia da Co. Urban para escalar de forma segura e eficien…" at bounding box center [373, 134] width 450 height 100
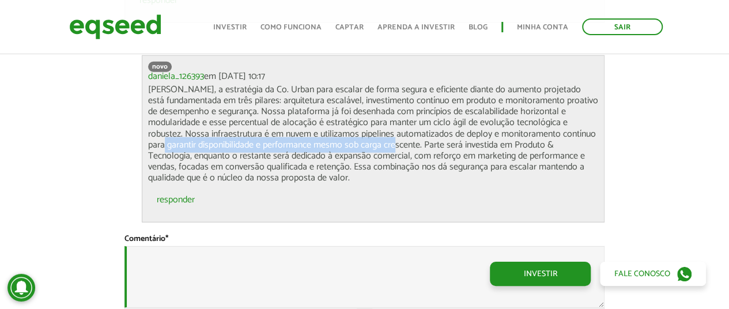
drag, startPoint x: 165, startPoint y: 145, endPoint x: 399, endPoint y: 140, distance: 233.5
click at [398, 140] on p "[PERSON_NAME], a estratégia da Co. Urban para escalar de forma segura e eficien…" at bounding box center [373, 134] width 450 height 100
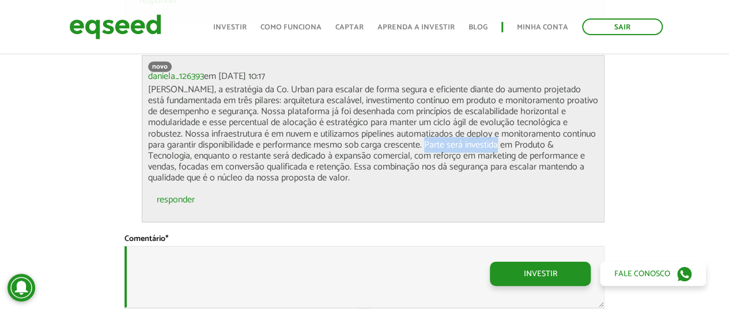
drag, startPoint x: 435, startPoint y: 145, endPoint x: 498, endPoint y: 145, distance: 63.4
click at [498, 145] on p "[PERSON_NAME], a estratégia da Co. Urban para escalar de forma segura e eficien…" at bounding box center [373, 134] width 450 height 100
drag, startPoint x: 519, startPoint y: 142, endPoint x: 558, endPoint y: 141, distance: 38.6
click at [558, 141] on p "[PERSON_NAME], a estratégia da Co. Urban para escalar de forma segura e eficien…" at bounding box center [373, 134] width 450 height 100
drag, startPoint x: 160, startPoint y: 159, endPoint x: 178, endPoint y: 159, distance: 17.3
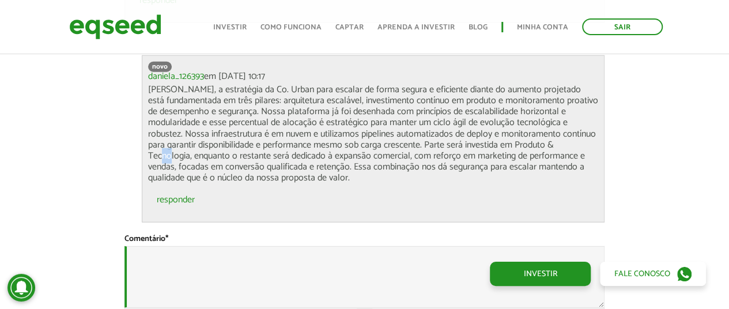
click at [173, 159] on p "[PERSON_NAME], a estratégia da Co. Urban para escalar de forma segura e eficien…" at bounding box center [373, 134] width 450 height 100
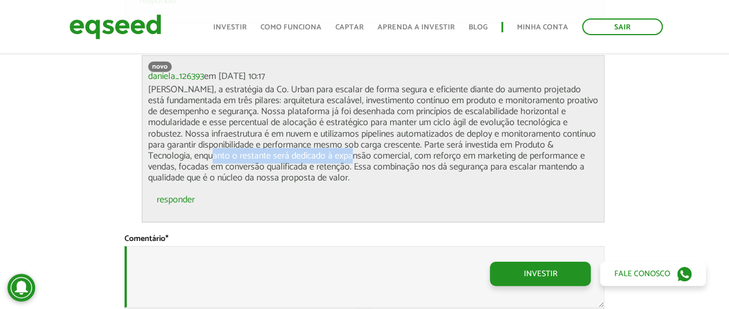
drag, startPoint x: 228, startPoint y: 154, endPoint x: 356, endPoint y: 156, distance: 128.0
click at [352, 154] on p "[PERSON_NAME], a estratégia da Co. Urban para escalar de forma segura e eficien…" at bounding box center [373, 134] width 450 height 100
drag, startPoint x: 357, startPoint y: 175, endPoint x: 353, endPoint y: 161, distance: 14.4
click at [356, 175] on p "[PERSON_NAME], a estratégia da Co. Urban para escalar de forma segura e eficien…" at bounding box center [373, 134] width 450 height 100
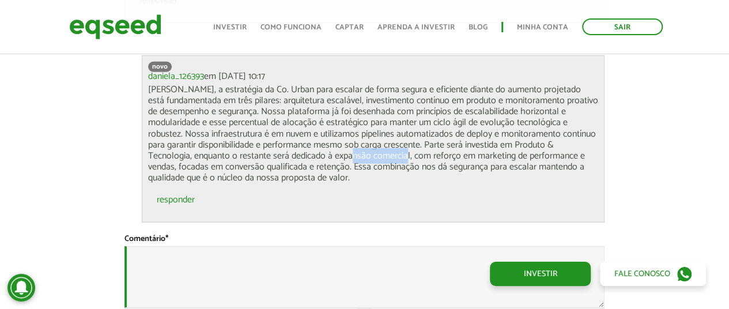
drag, startPoint x: 355, startPoint y: 152, endPoint x: 416, endPoint y: 152, distance: 60.5
click at [409, 152] on p "[PERSON_NAME], a estratégia da Co. Urban para escalar de forma segura e eficien…" at bounding box center [373, 134] width 450 height 100
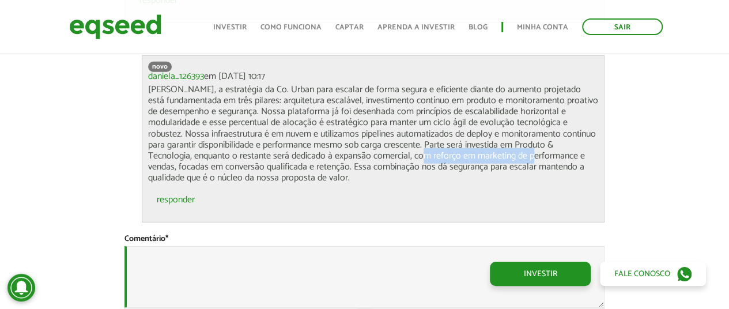
drag, startPoint x: 451, startPoint y: 152, endPoint x: 546, endPoint y: 152, distance: 95.7
click at [546, 152] on p "[PERSON_NAME], a estratégia da Co. Urban para escalar de forma segura e eficien…" at bounding box center [373, 134] width 450 height 100
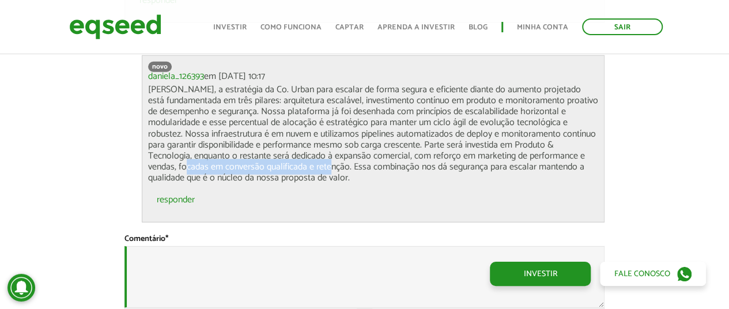
drag, startPoint x: 189, startPoint y: 165, endPoint x: 333, endPoint y: 170, distance: 144.2
click at [329, 165] on p "[PERSON_NAME], a estratégia da Co. Urban para escalar de forma segura e eficien…" at bounding box center [373, 134] width 450 height 100
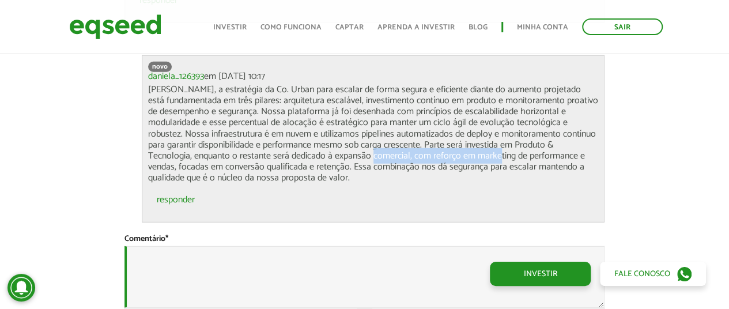
drag, startPoint x: 383, startPoint y: 158, endPoint x: 498, endPoint y: 158, distance: 114.7
click at [498, 158] on p "[PERSON_NAME], a estratégia da Co. Urban para escalar de forma segura e eficien…" at bounding box center [373, 134] width 450 height 100
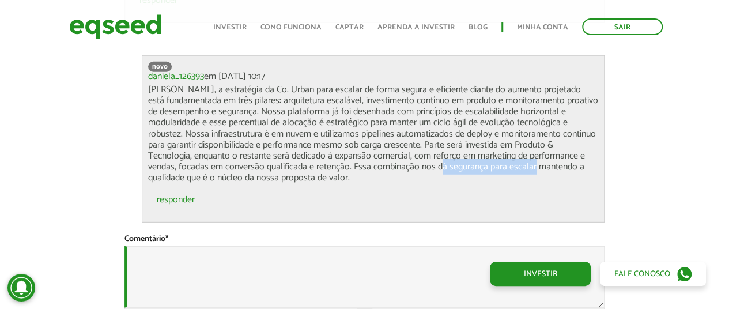
drag, startPoint x: 439, startPoint y: 162, endPoint x: 535, endPoint y: 166, distance: 95.8
click at [535, 166] on p "[PERSON_NAME], a estratégia da Co. Urban para escalar de forma segura e eficien…" at bounding box center [373, 134] width 450 height 100
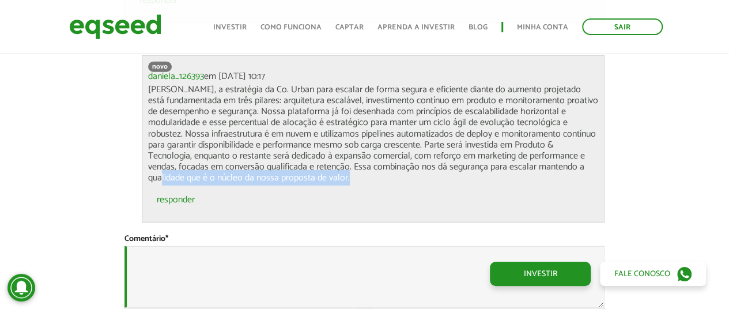
drag, startPoint x: 161, startPoint y: 178, endPoint x: 354, endPoint y: 182, distance: 193.1
click at [354, 182] on p "[PERSON_NAME], a estratégia da Co. Urban para escalar de forma segura e eficien…" at bounding box center [373, 134] width 450 height 100
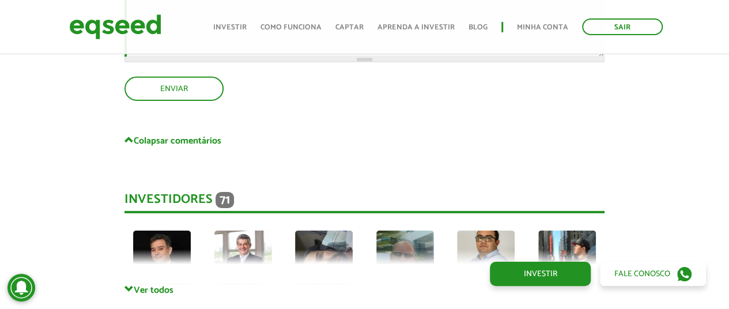
scroll to position [4073, 0]
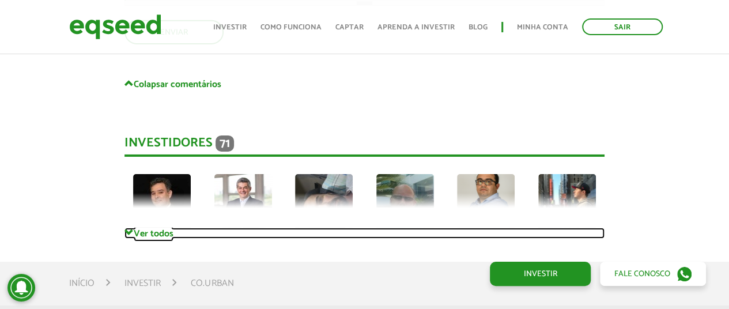
click at [157, 236] on link "Ver todos" at bounding box center [364, 233] width 480 height 11
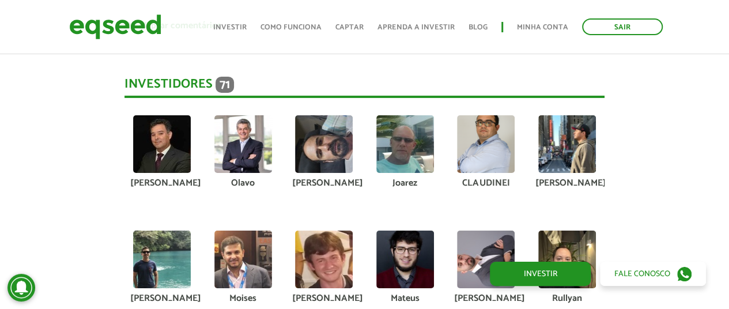
scroll to position [4150, 0]
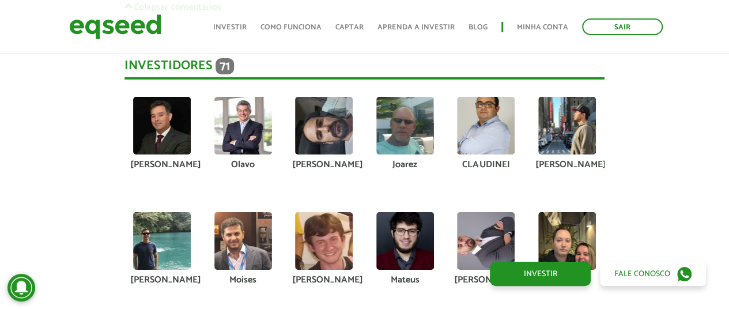
click at [254, 145] on img at bounding box center [243, 126] width 58 height 58
drag, startPoint x: 159, startPoint y: 148, endPoint x: 161, endPoint y: 163, distance: 14.6
click at [159, 149] on img at bounding box center [162, 126] width 58 height 58
click at [162, 163] on div "[PERSON_NAME]" at bounding box center [162, 164] width 64 height 9
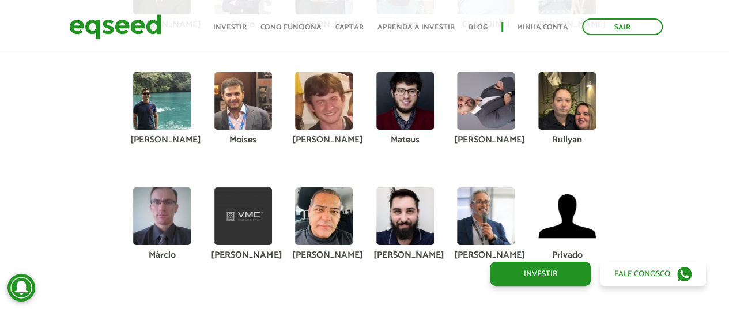
scroll to position [4380, 0]
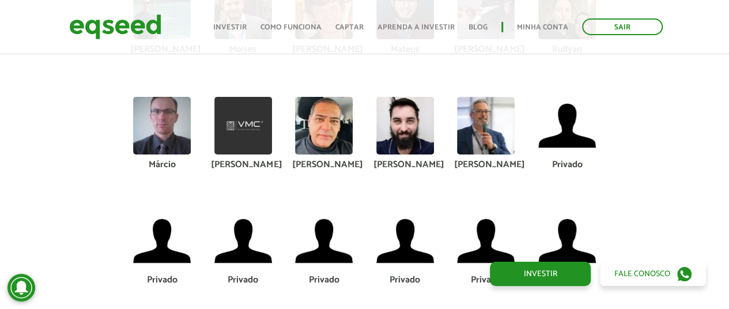
click at [144, 134] on img at bounding box center [162, 126] width 58 height 58
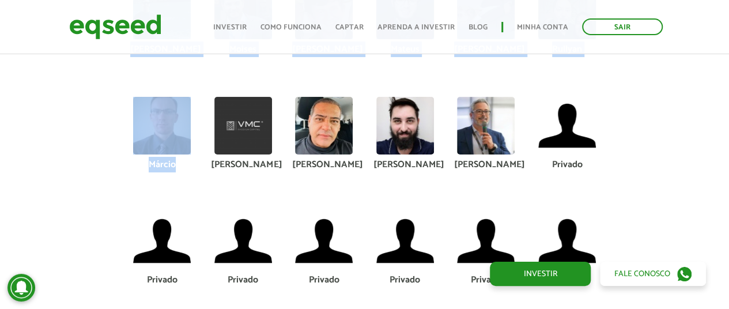
drag, startPoint x: 124, startPoint y: 95, endPoint x: 175, endPoint y: 159, distance: 82.5
click at [175, 160] on div "Márcio" at bounding box center [162, 164] width 64 height 9
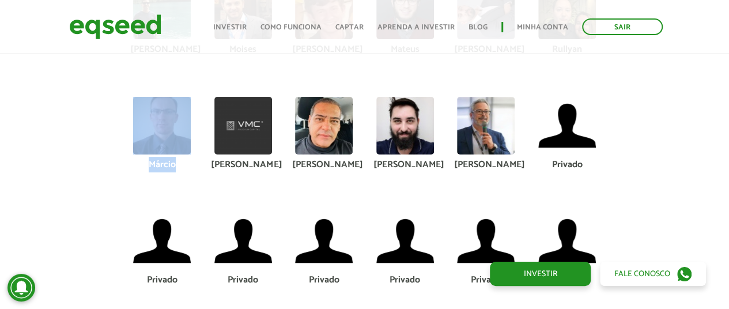
drag, startPoint x: 176, startPoint y: 172, endPoint x: 129, endPoint y: 141, distance: 56.9
click at [131, 143] on li "Márcio" at bounding box center [162, 143] width 81 height 92
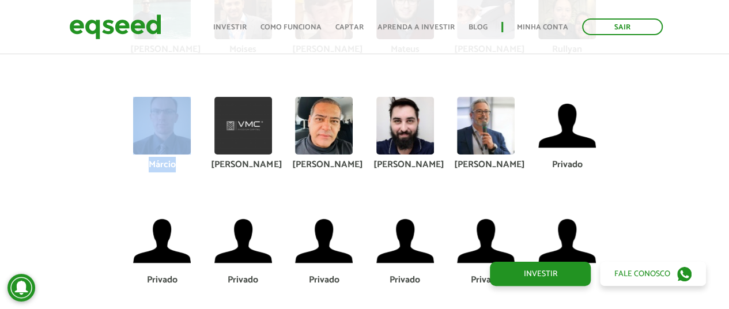
drag, startPoint x: 184, startPoint y: 167, endPoint x: 128, endPoint y: 118, distance: 74.3
click at [128, 118] on li "Márcio" at bounding box center [162, 143] width 81 height 92
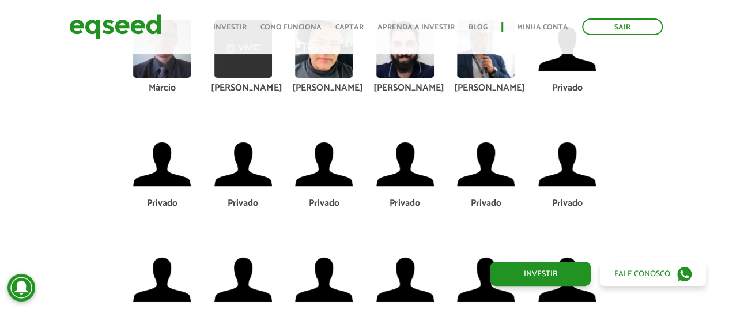
scroll to position [4303, 0]
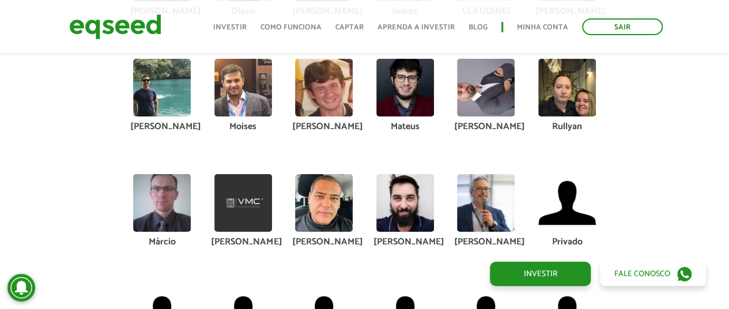
drag, startPoint x: 159, startPoint y: 186, endPoint x: 180, endPoint y: 214, distance: 35.0
click at [179, 212] on div at bounding box center [162, 203] width 64 height 58
click at [187, 238] on div "Márcio" at bounding box center [162, 241] width 64 height 9
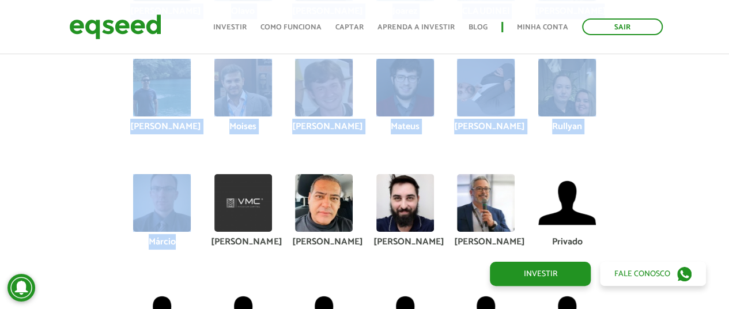
drag, startPoint x: 184, startPoint y: 248, endPoint x: 114, endPoint y: 169, distance: 105.7
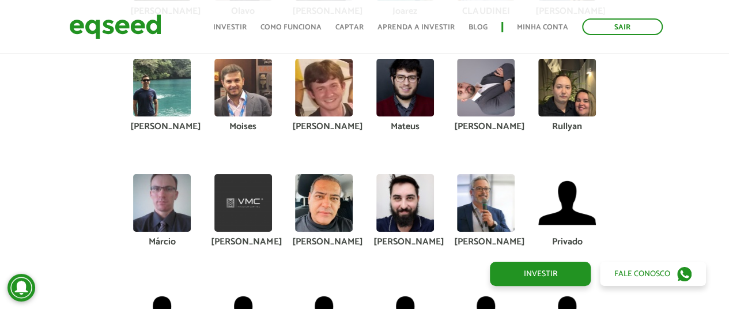
click at [130, 205] on div at bounding box center [162, 203] width 64 height 58
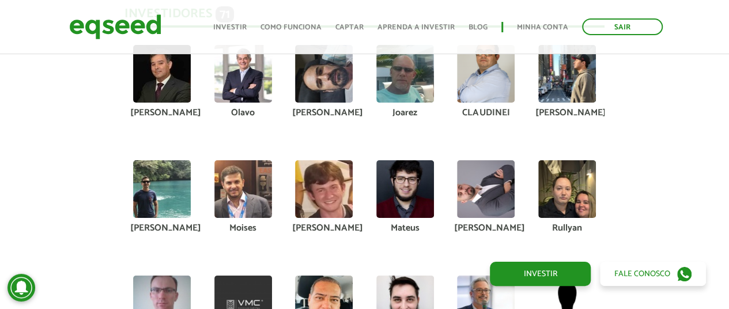
scroll to position [4380, 0]
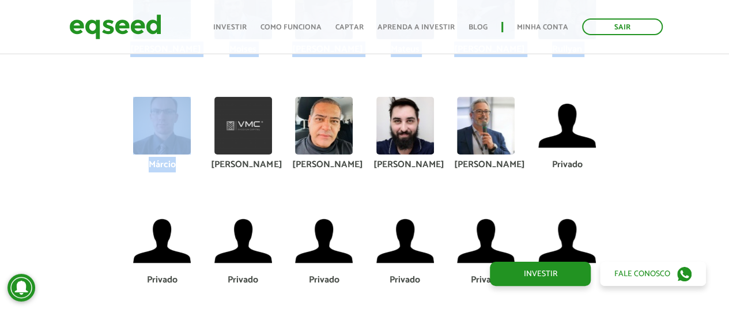
drag, startPoint x: 108, startPoint y: 85, endPoint x: 182, endPoint y: 170, distance: 112.3
click at [139, 173] on li "Márcio" at bounding box center [162, 143] width 81 height 92
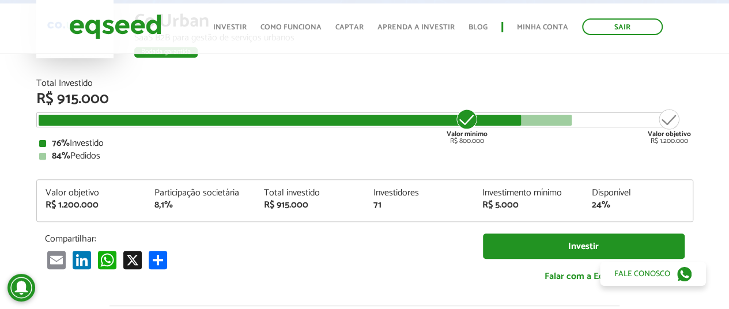
scroll to position [231, 0]
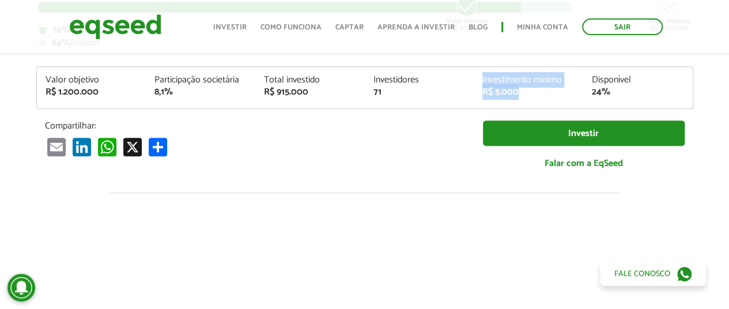
drag, startPoint x: 488, startPoint y: 87, endPoint x: 523, endPoint y: 87, distance: 35.7
click at [523, 87] on div "Valor objetivo R$ 1.200.000 Participação societária 8,1% Total investido R$ 915…" at bounding box center [365, 92] width 656 height 33
click at [523, 88] on div "R$ 5.000" at bounding box center [528, 92] width 92 height 9
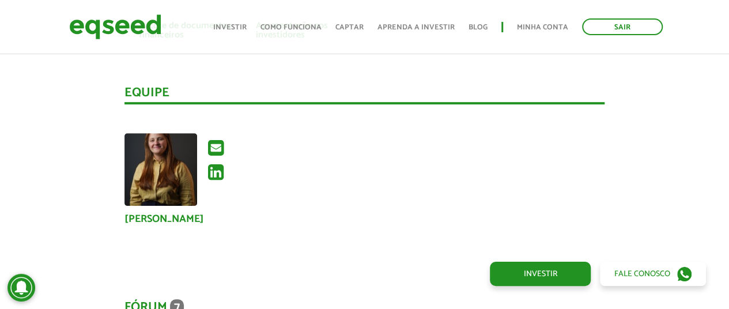
scroll to position [2228, 0]
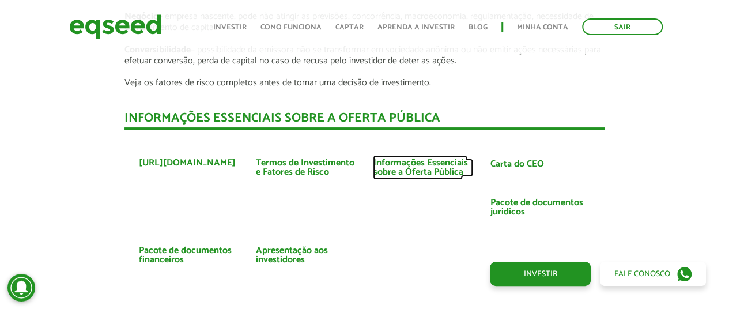
click at [421, 175] on link "Informações Essenciais sobre a Oferta Pública" at bounding box center [423, 168] width 100 height 18
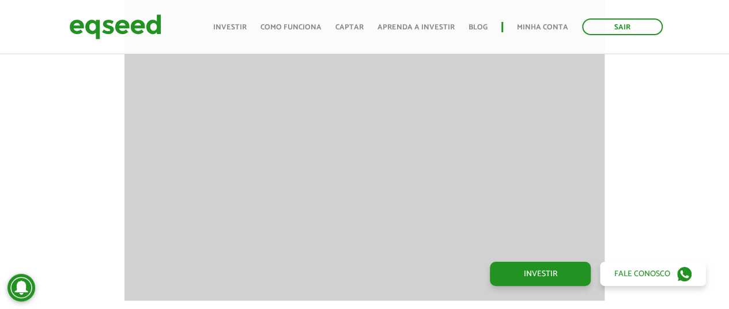
scroll to position [1229, 0]
